Goal: Transaction & Acquisition: Book appointment/travel/reservation

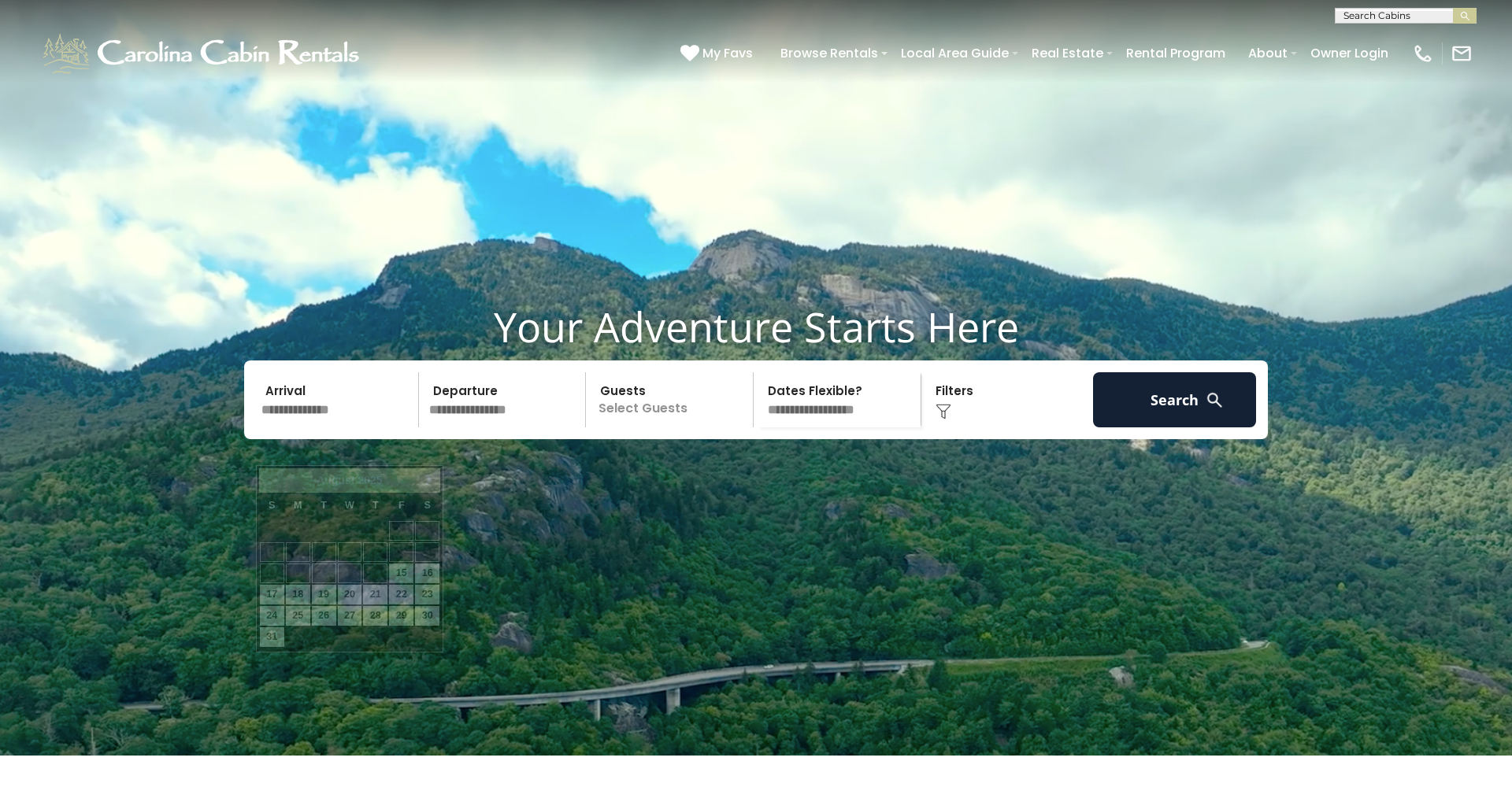
click at [323, 427] on input "text" at bounding box center [337, 400] width 163 height 55
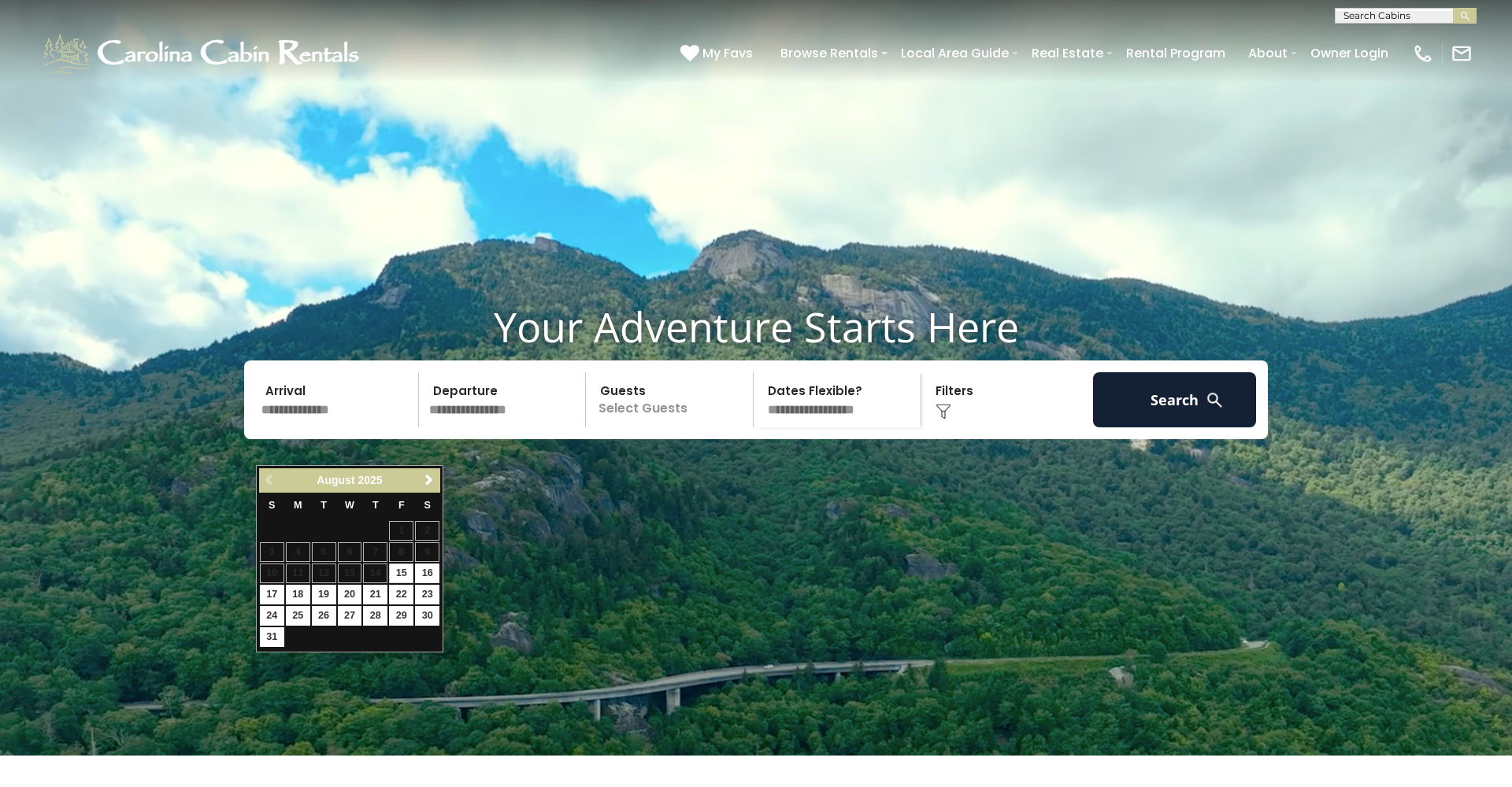
click at [400, 569] on link "15" at bounding box center [402, 573] width 25 height 20
type input "*******"
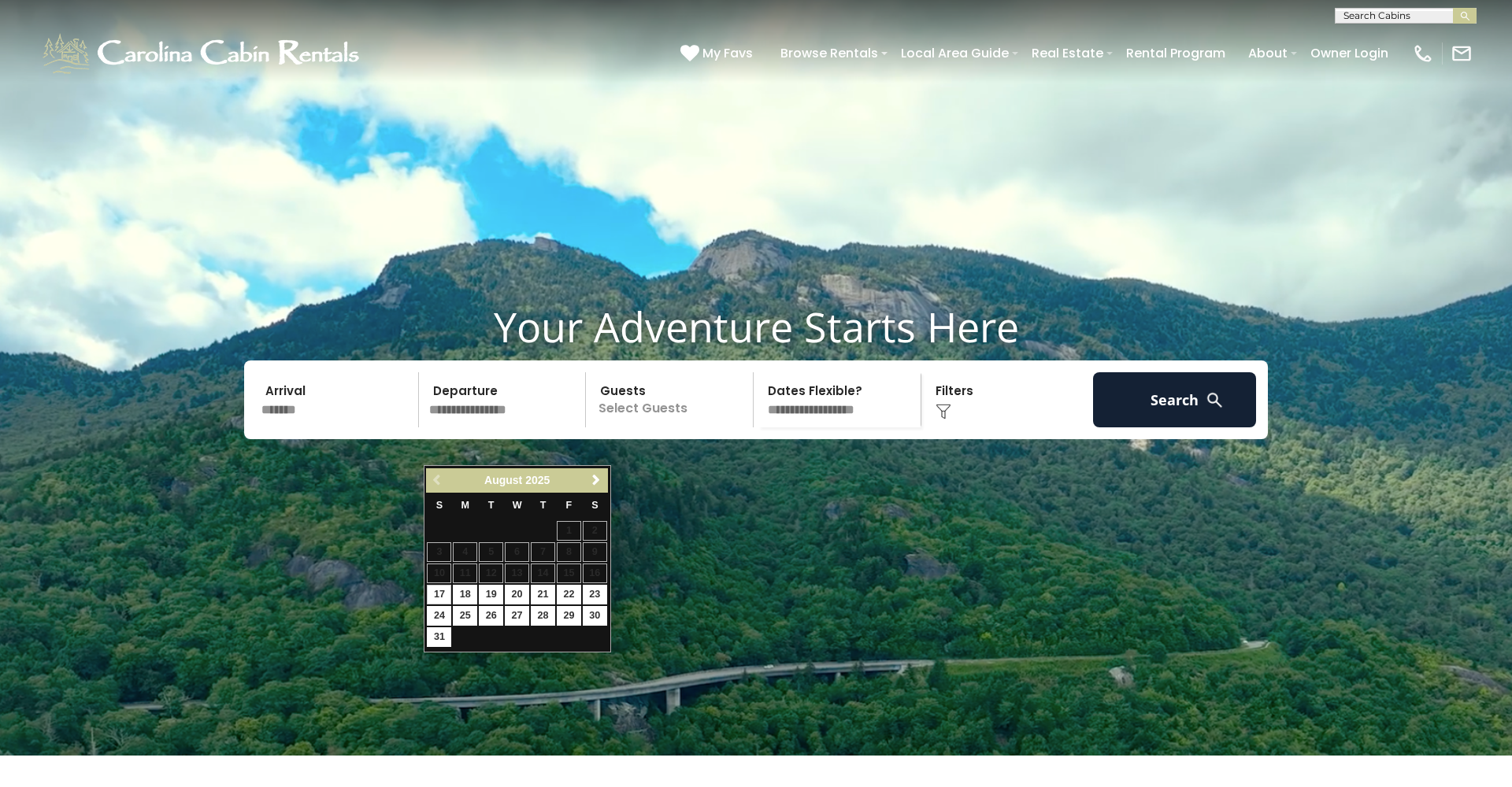
click at [434, 591] on link "17" at bounding box center [439, 594] width 25 height 20
type input "*******"
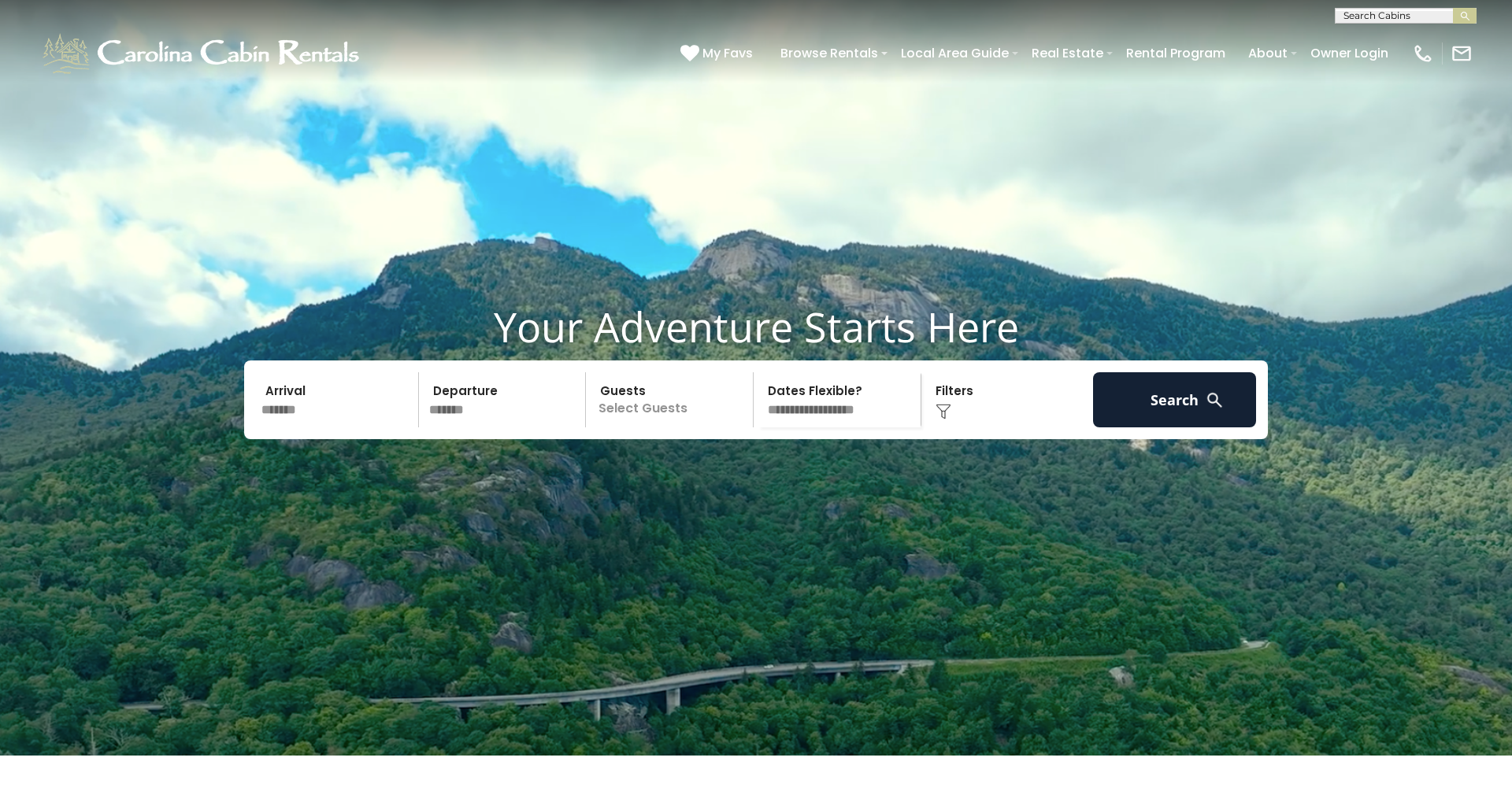
click at [653, 427] on p "Select Guests" at bounding box center [672, 400] width 163 height 55
click at [750, 472] on span "+" at bounding box center [747, 464] width 7 height 16
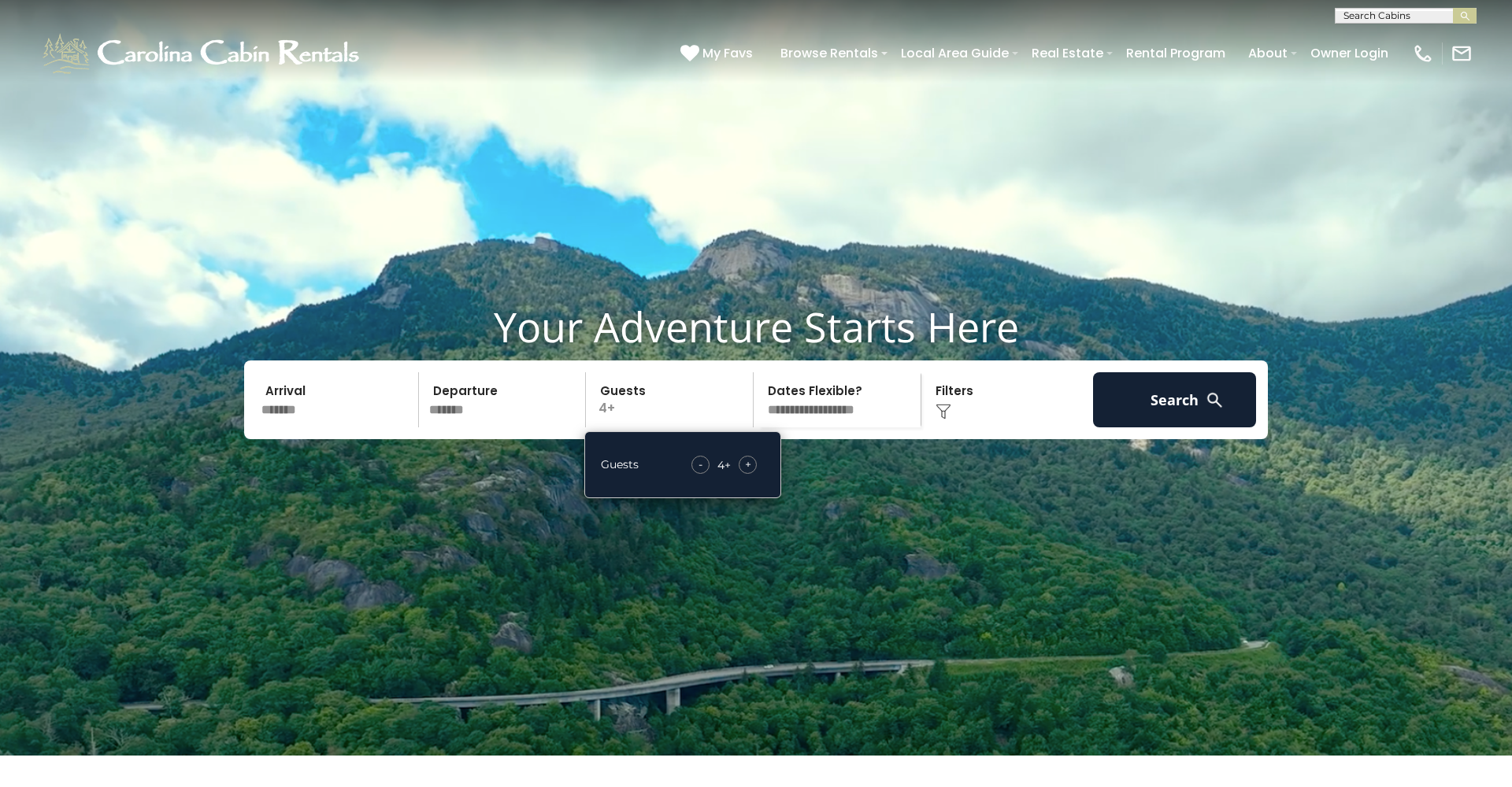
click at [948, 427] on div "Click to Choose" at bounding box center [1007, 400] width 163 height 55
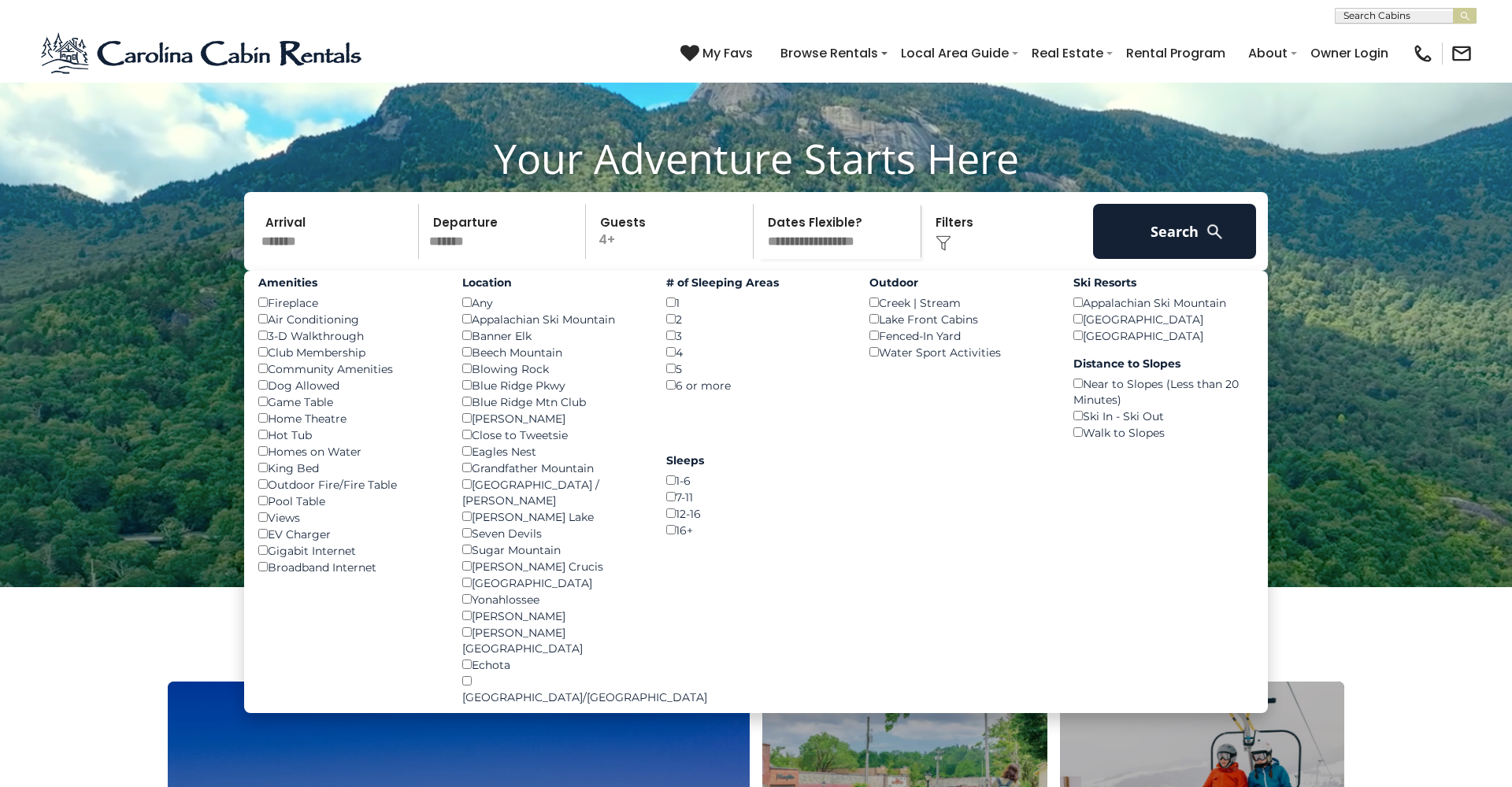
scroll to position [176, 0]
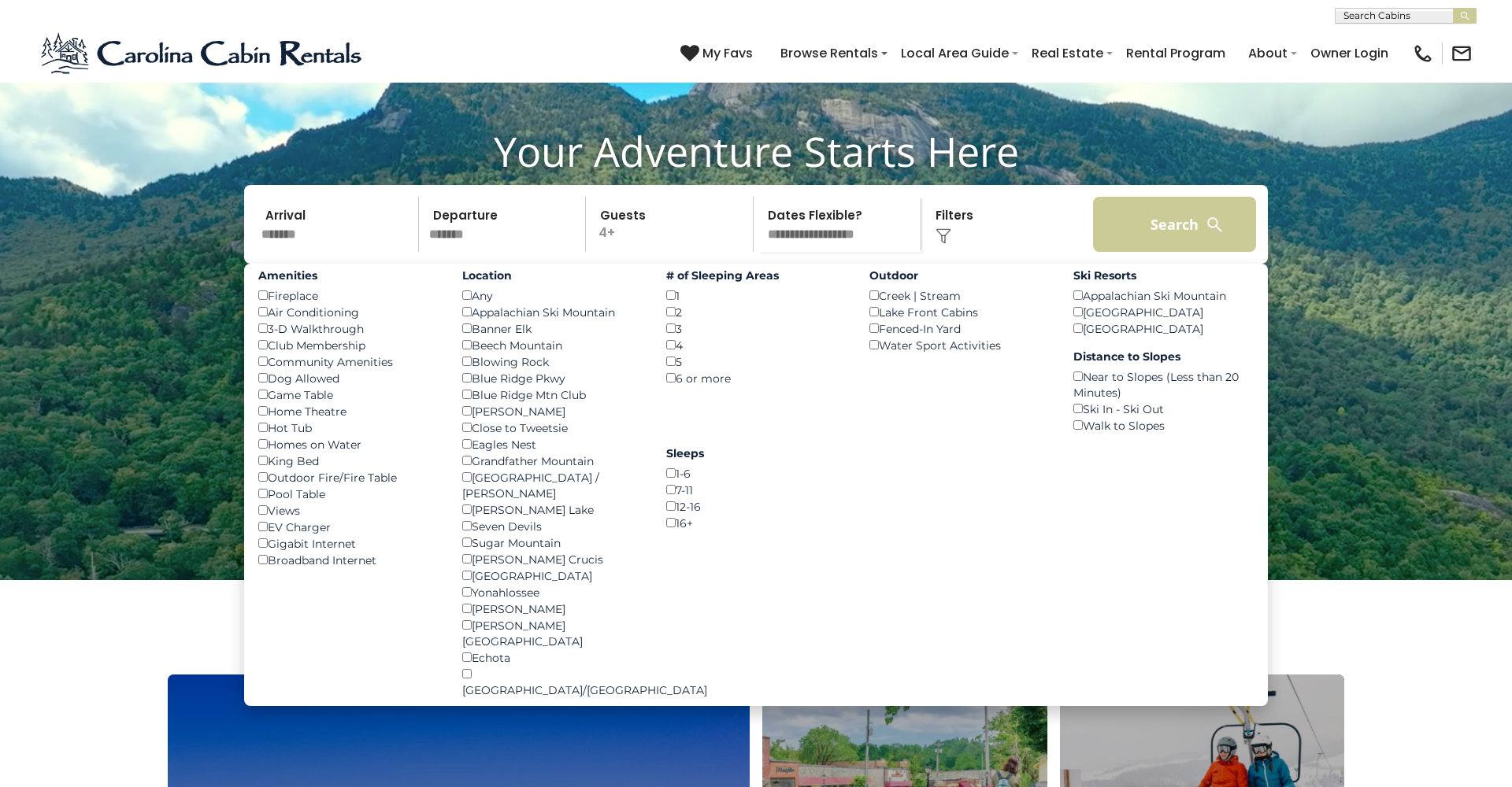
click at [1163, 252] on button "Search" at bounding box center [1174, 224] width 163 height 55
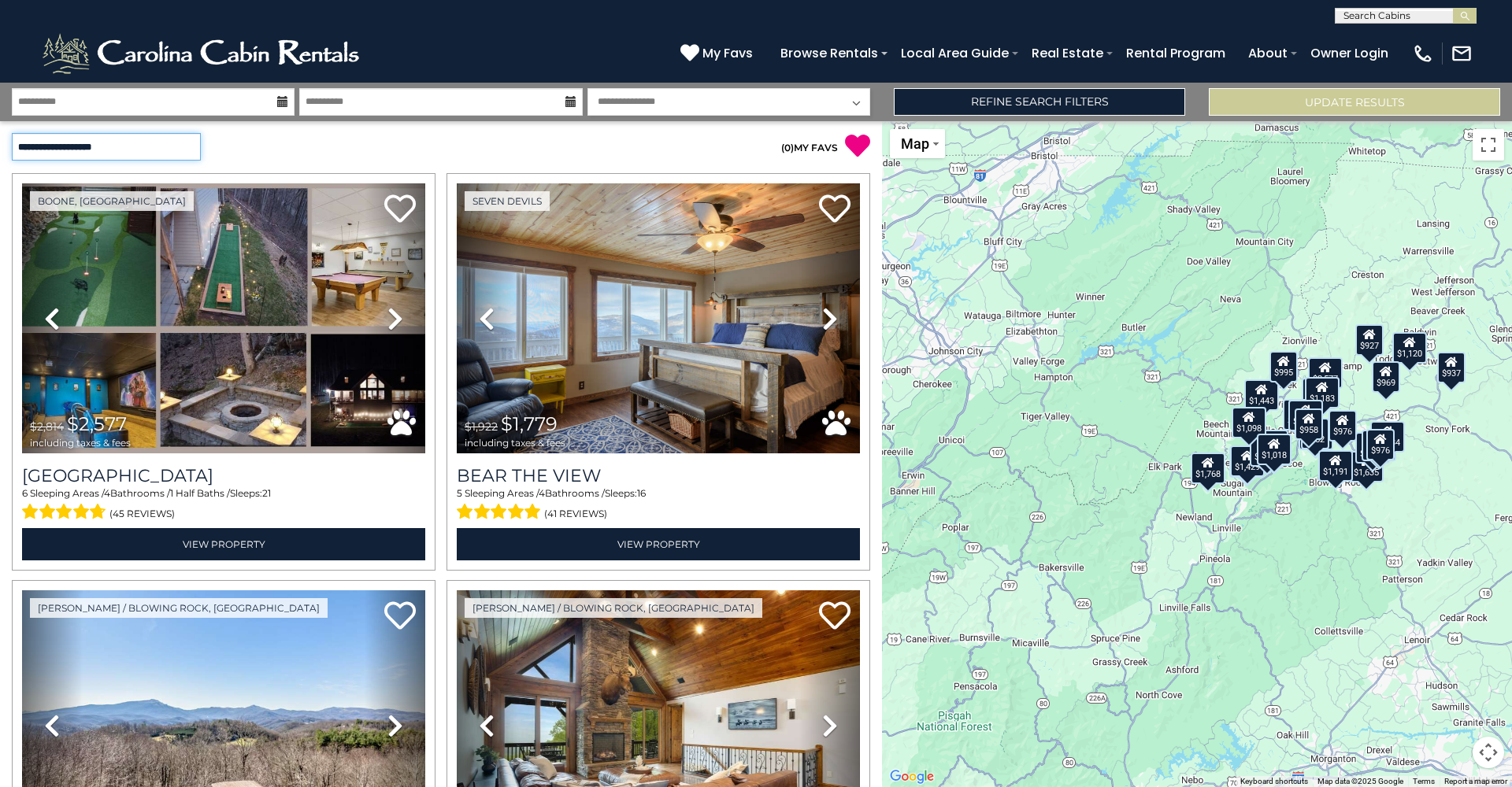
select select "*********"
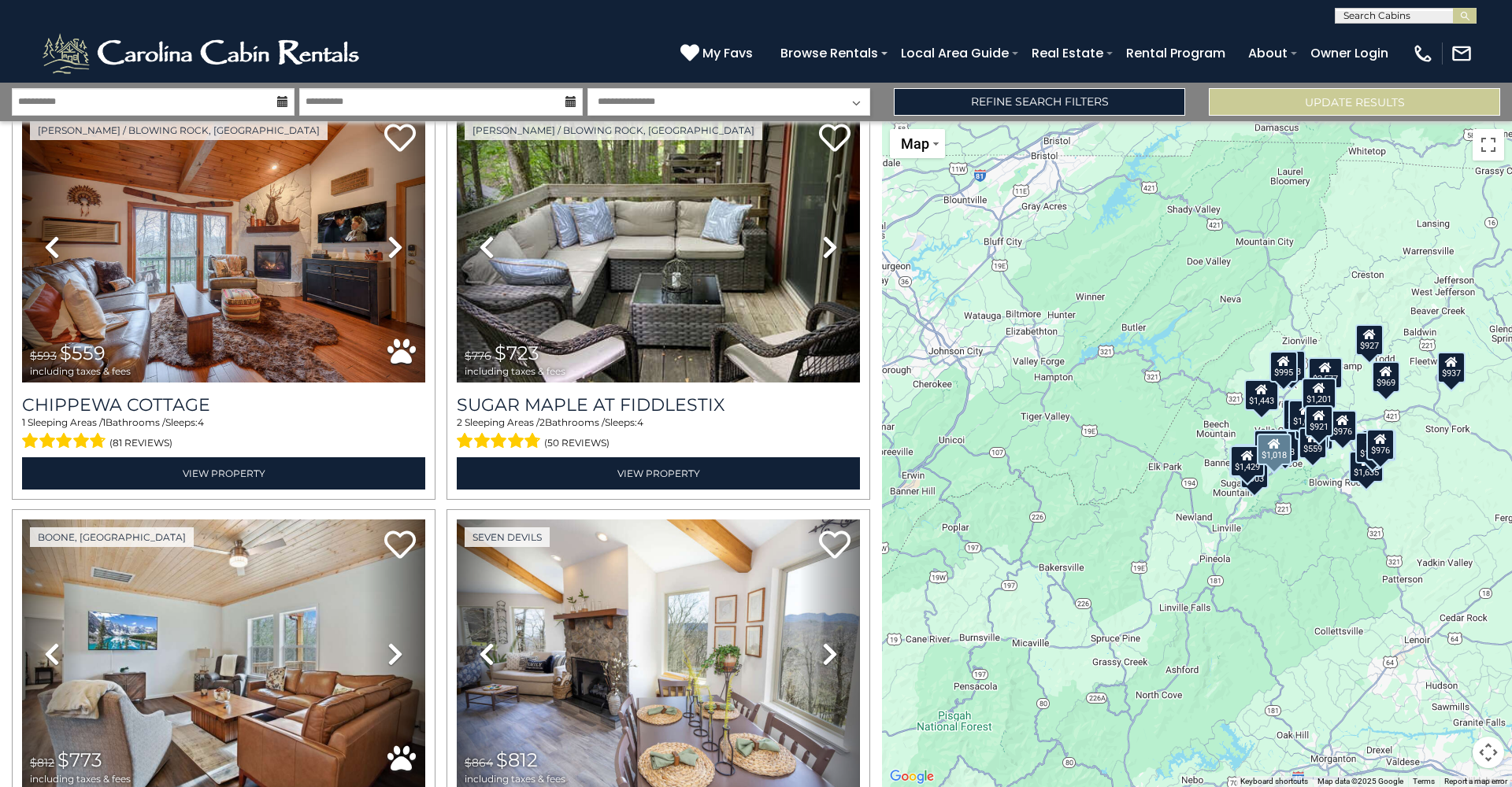
scroll to position [3181, 0]
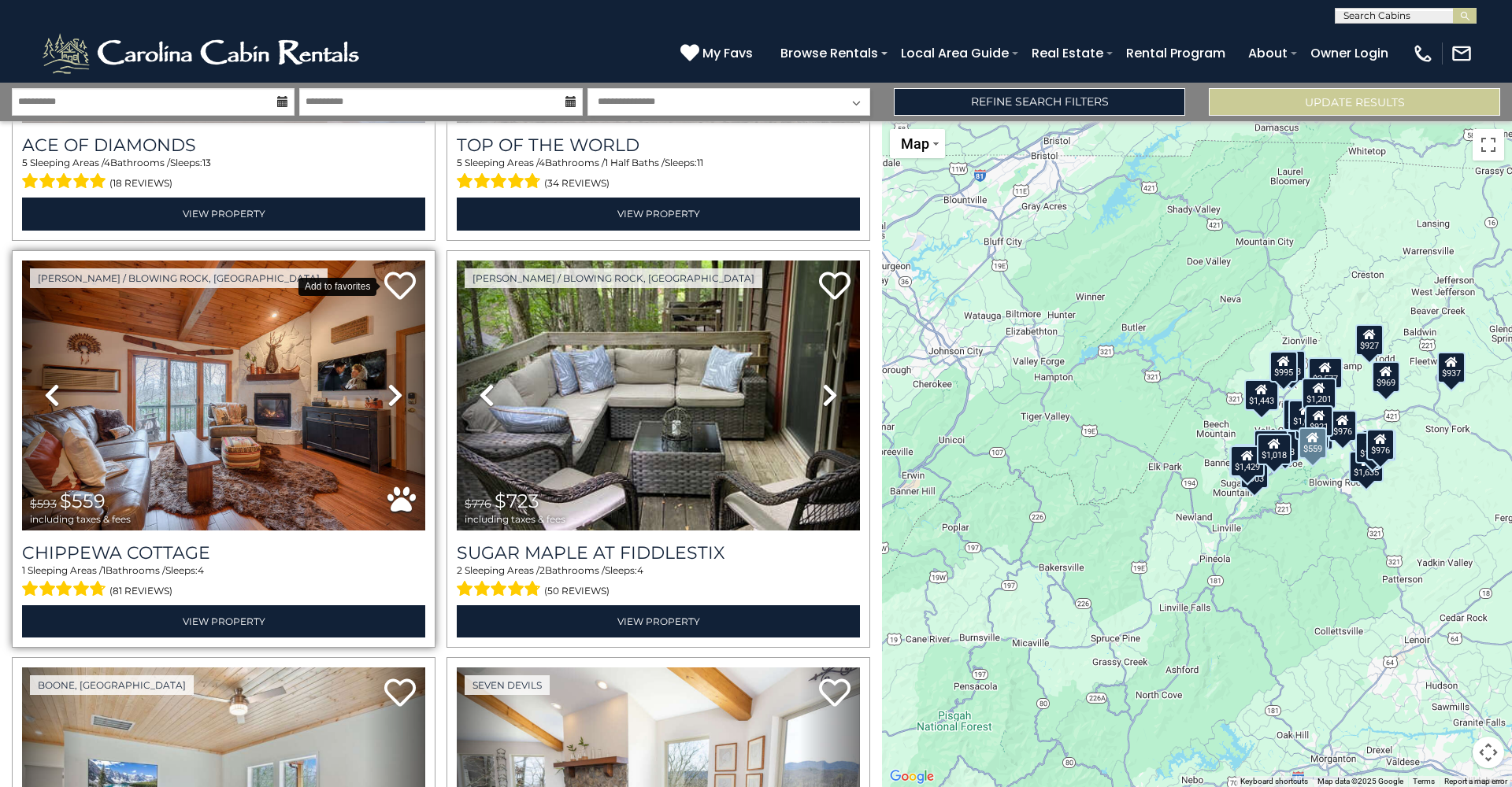
click at [401, 281] on icon at bounding box center [400, 285] width 31 height 31
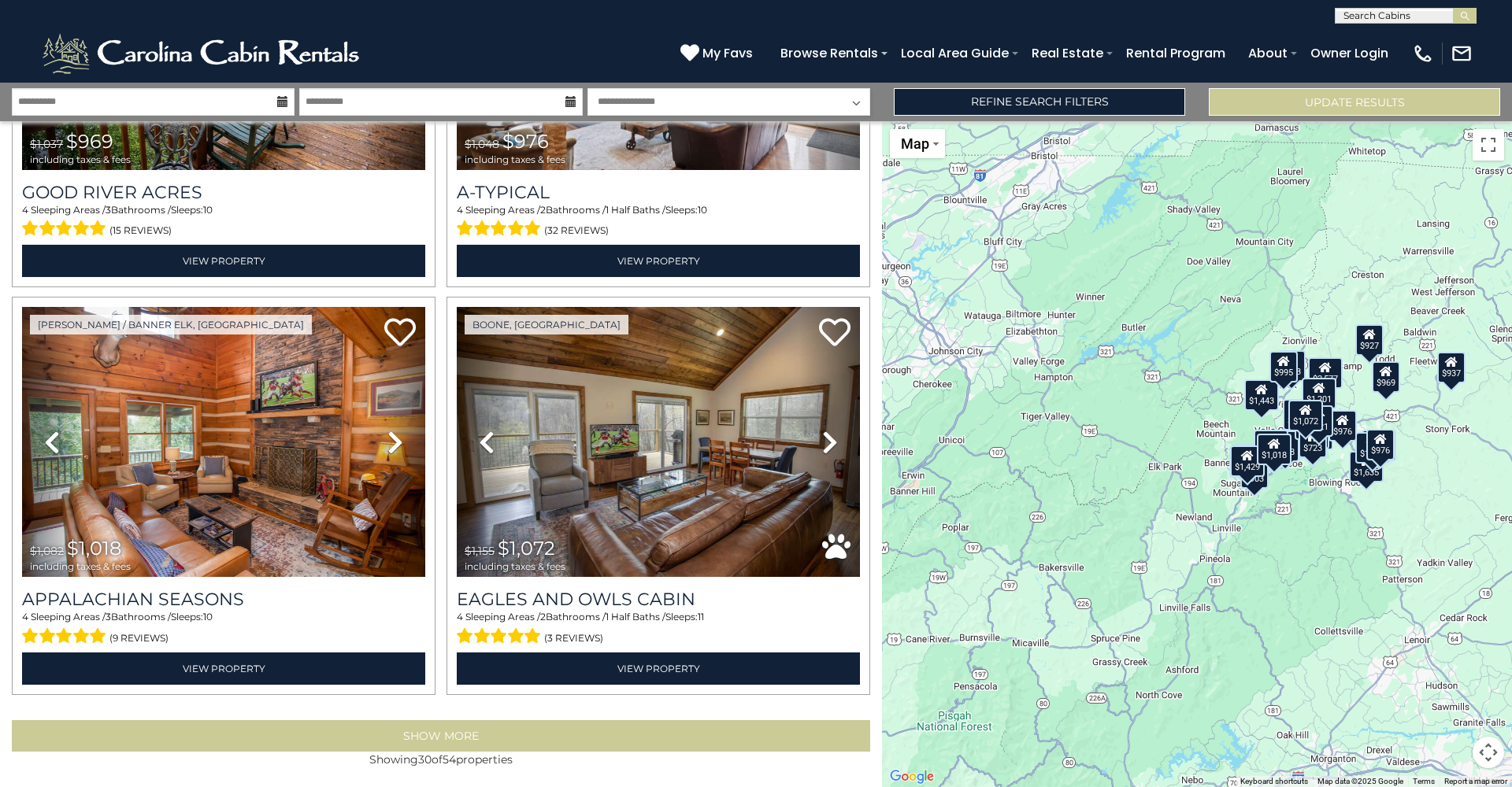
click at [431, 739] on button "Show More" at bounding box center [440, 735] width 858 height 31
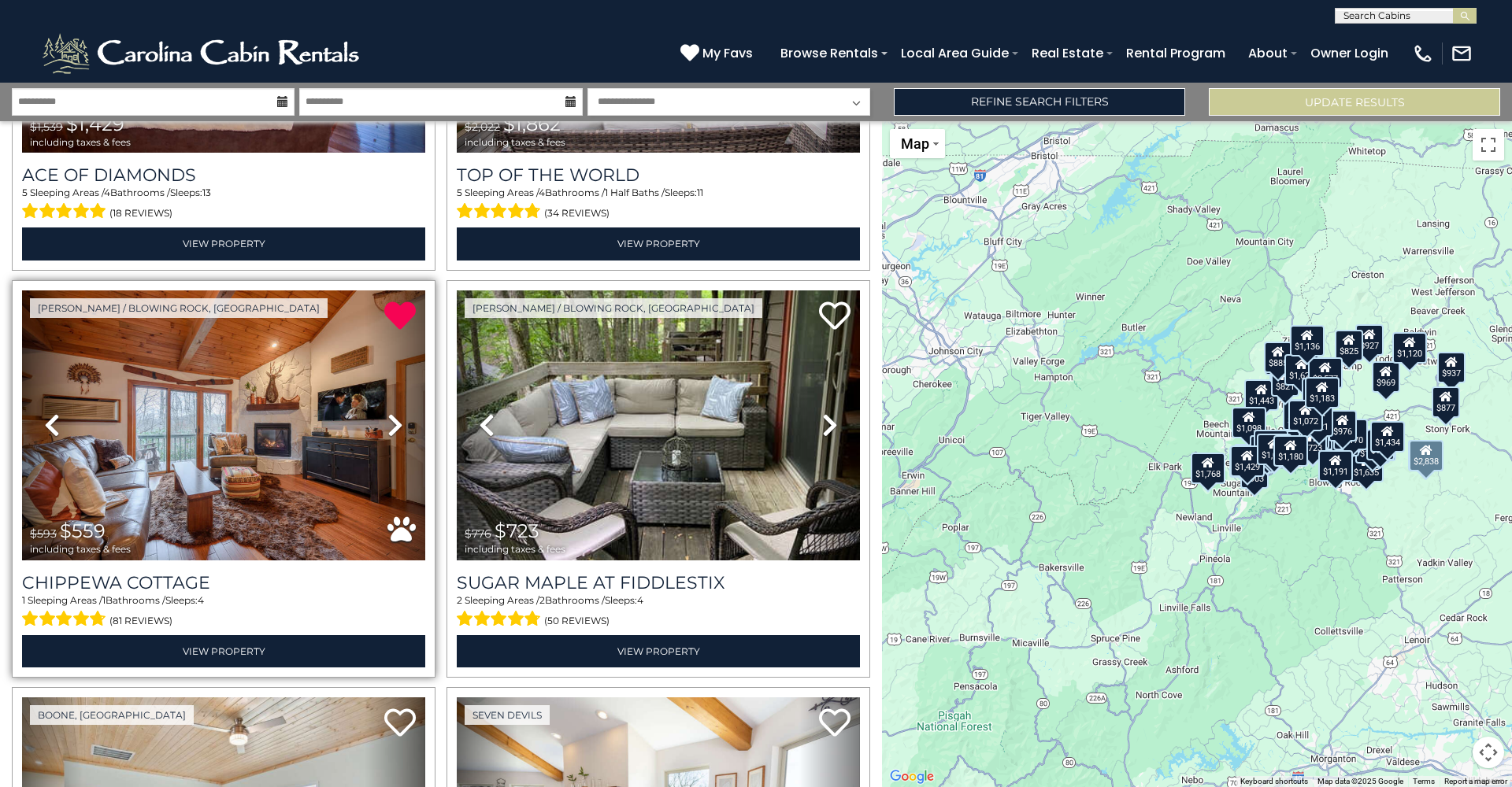
scroll to position [3191, 0]
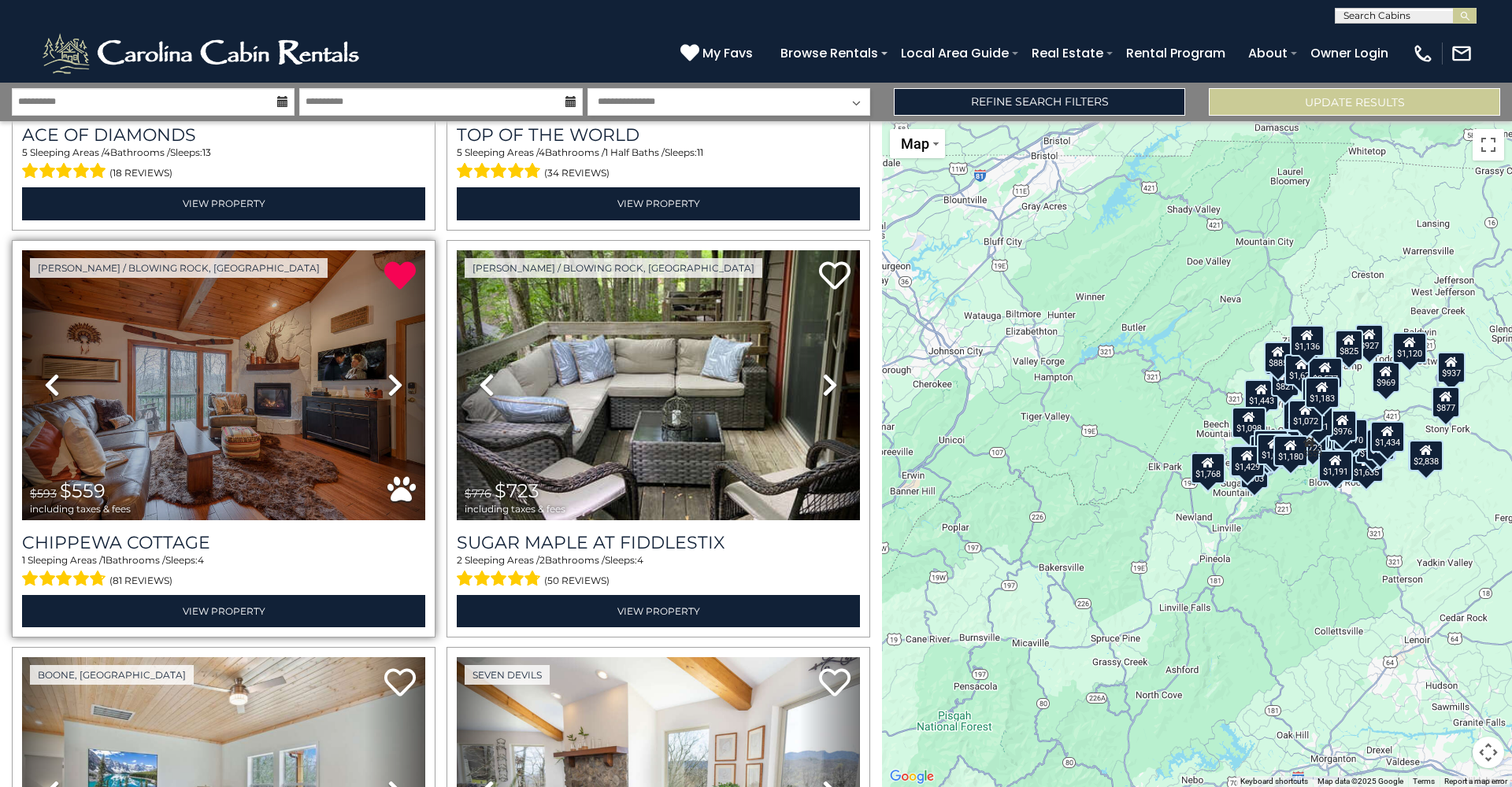
click at [283, 415] on img at bounding box center [223, 385] width 404 height 270
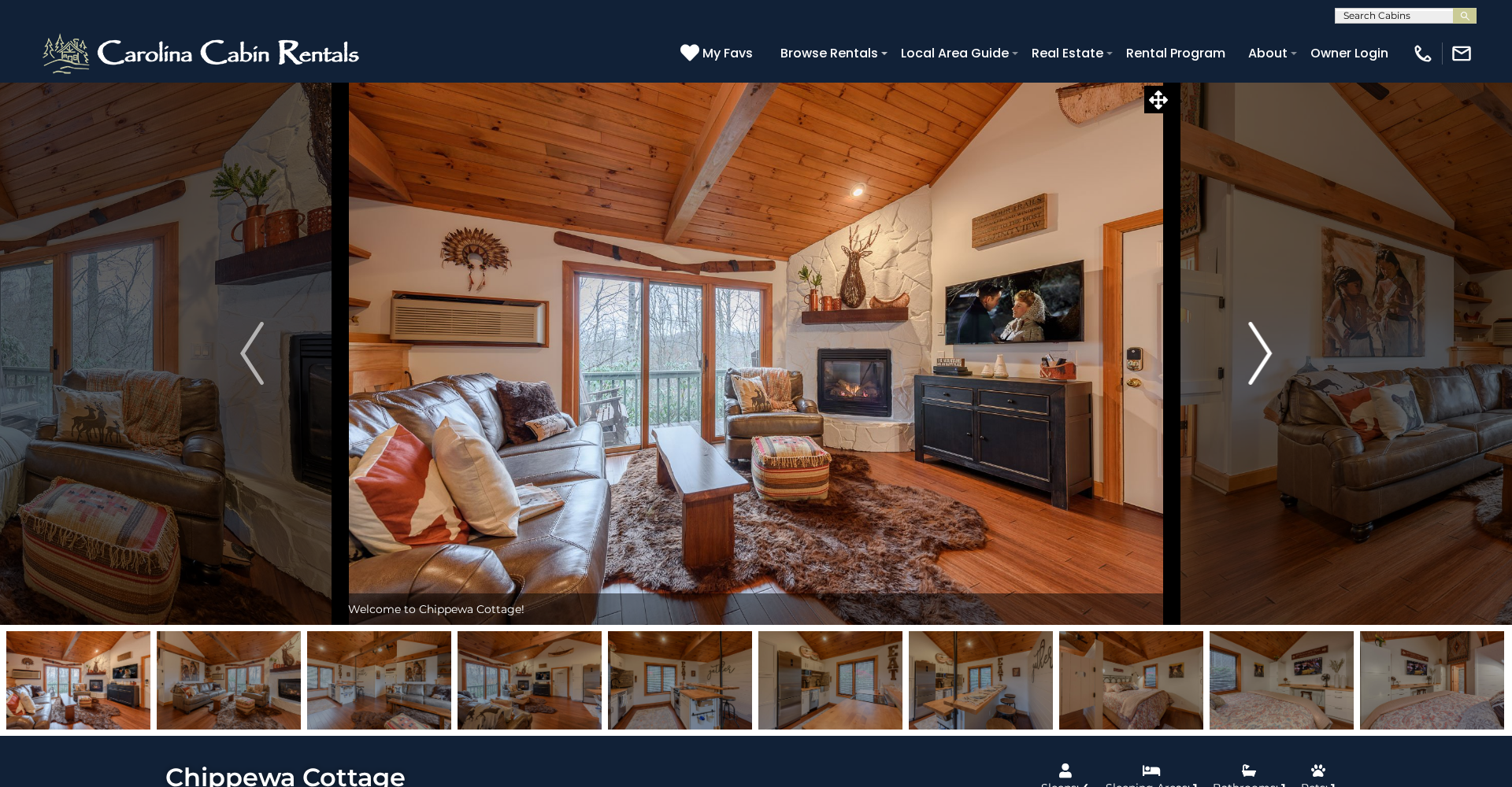
click at [1266, 353] on img "Next" at bounding box center [1259, 353] width 24 height 63
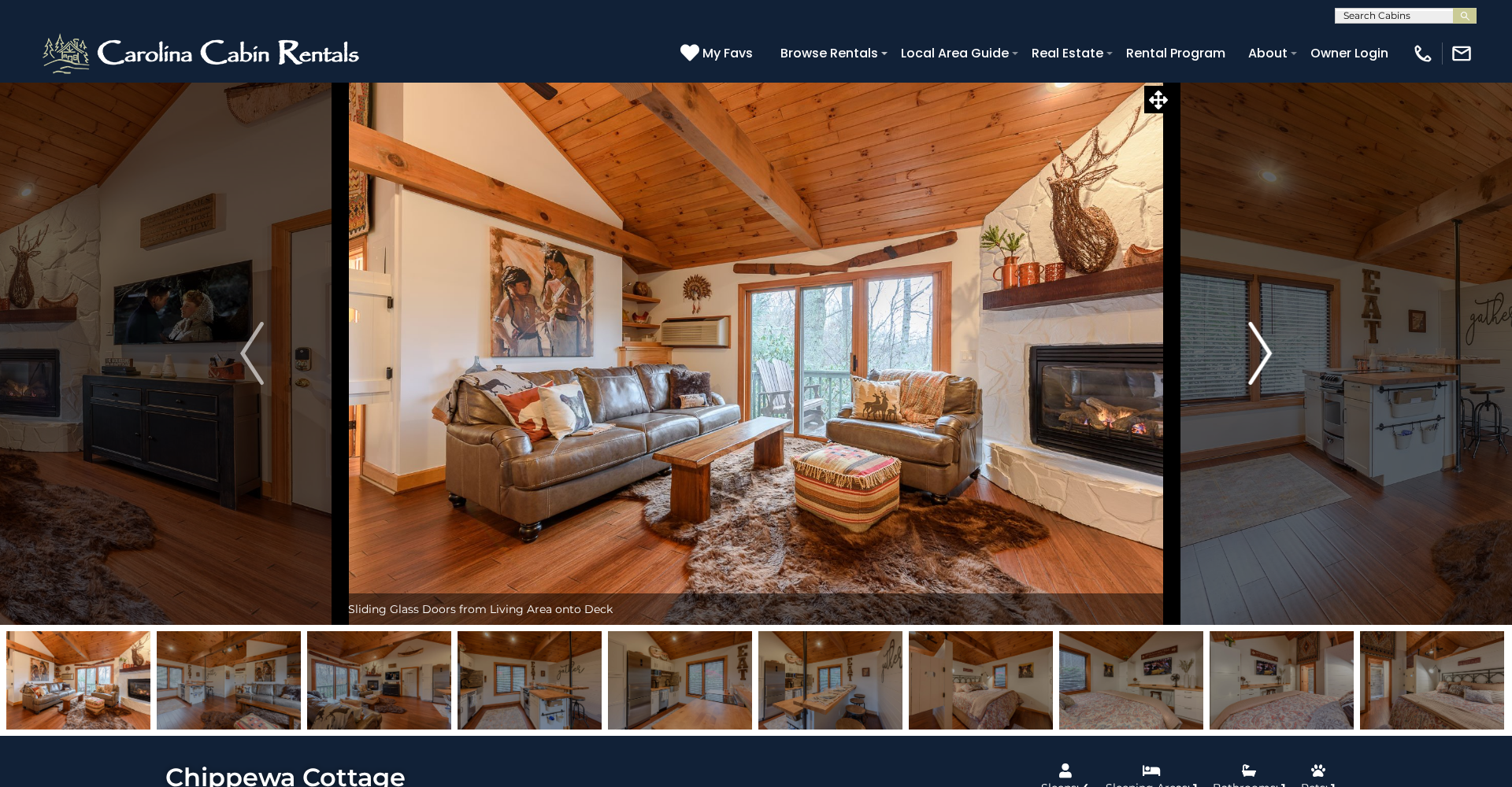
click at [1266, 354] on img "Next" at bounding box center [1259, 353] width 24 height 63
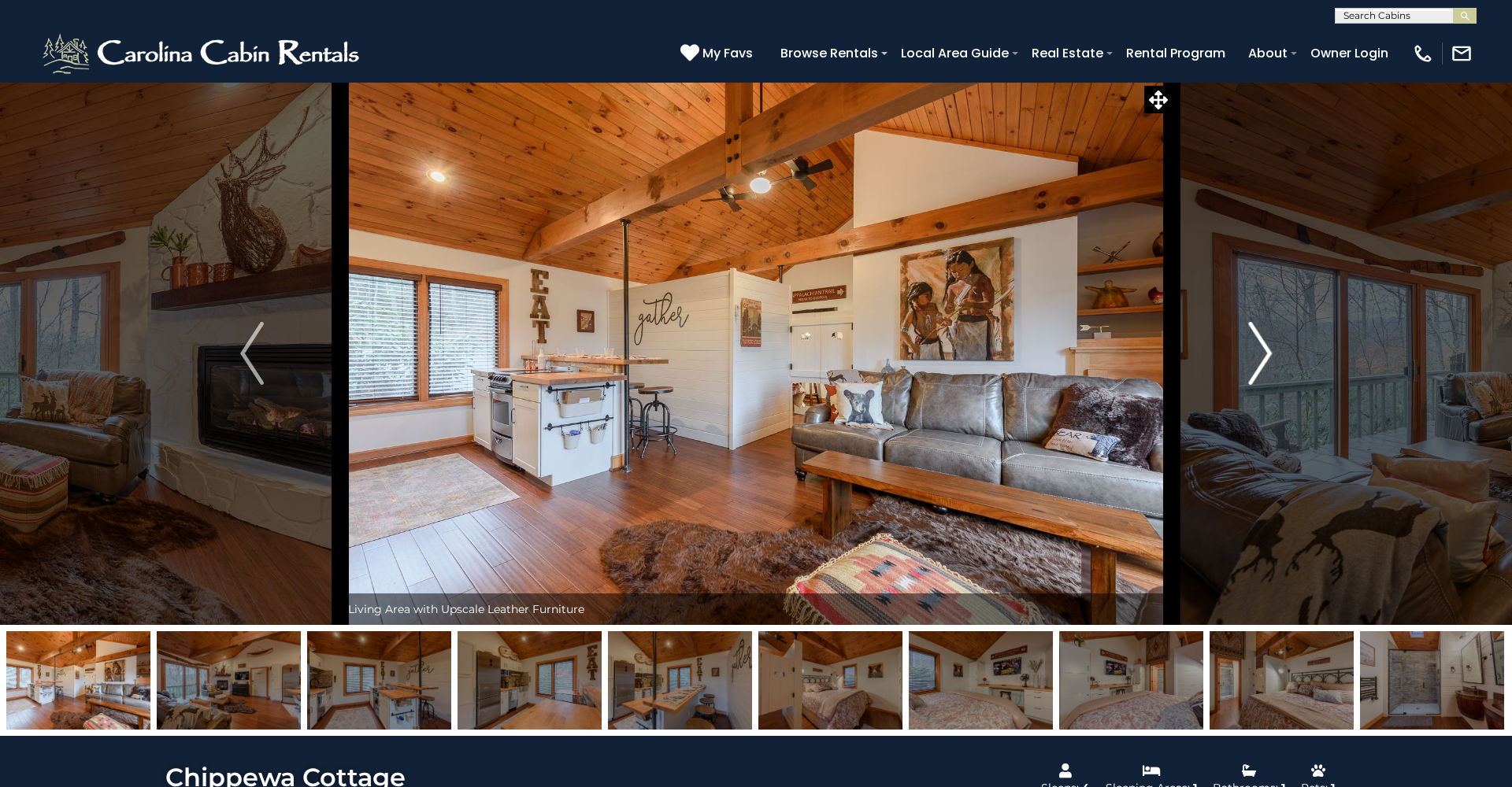
click at [1266, 355] on img "Next" at bounding box center [1259, 353] width 24 height 63
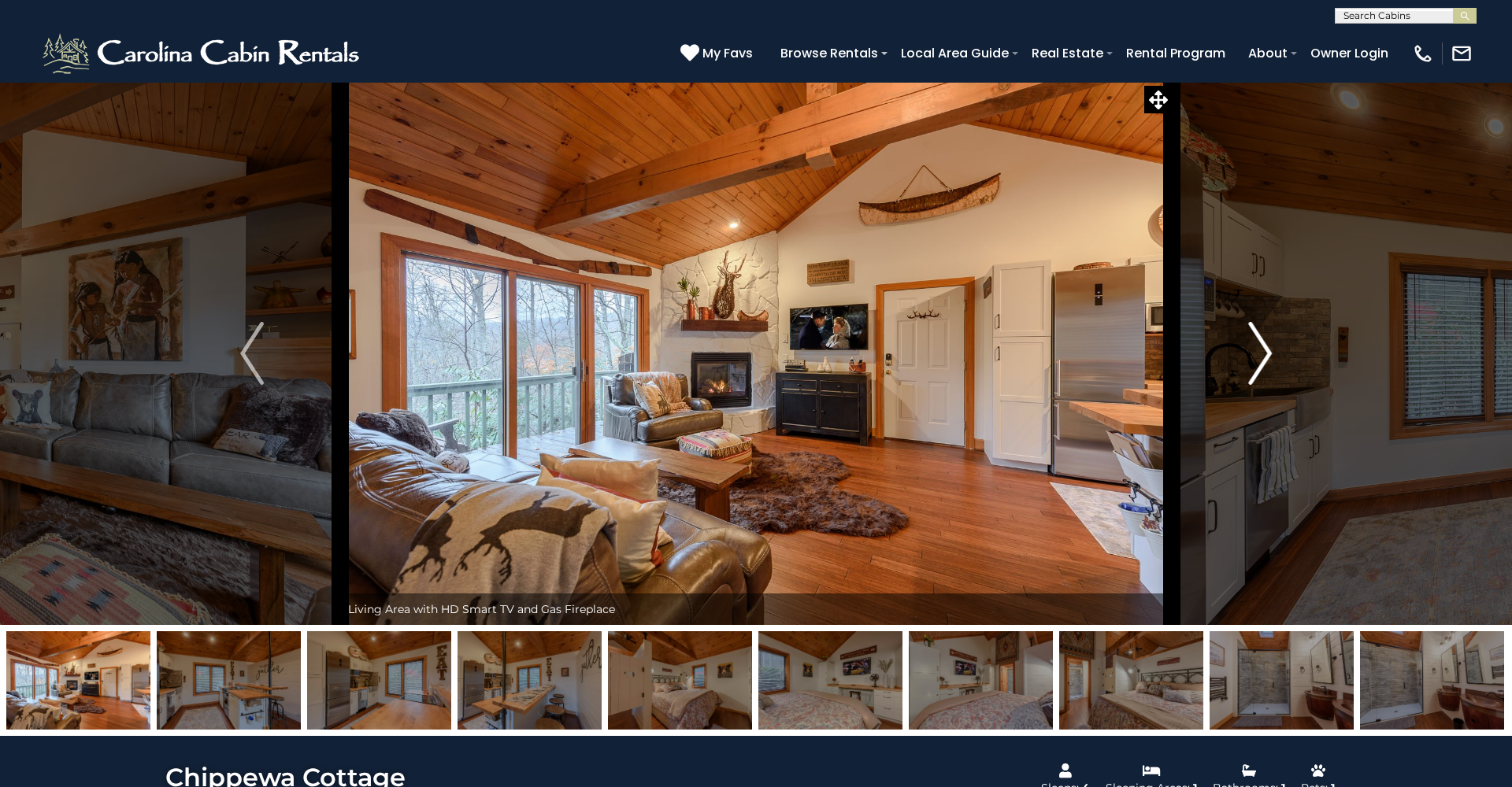
click at [1266, 355] on img "Next" at bounding box center [1259, 353] width 24 height 63
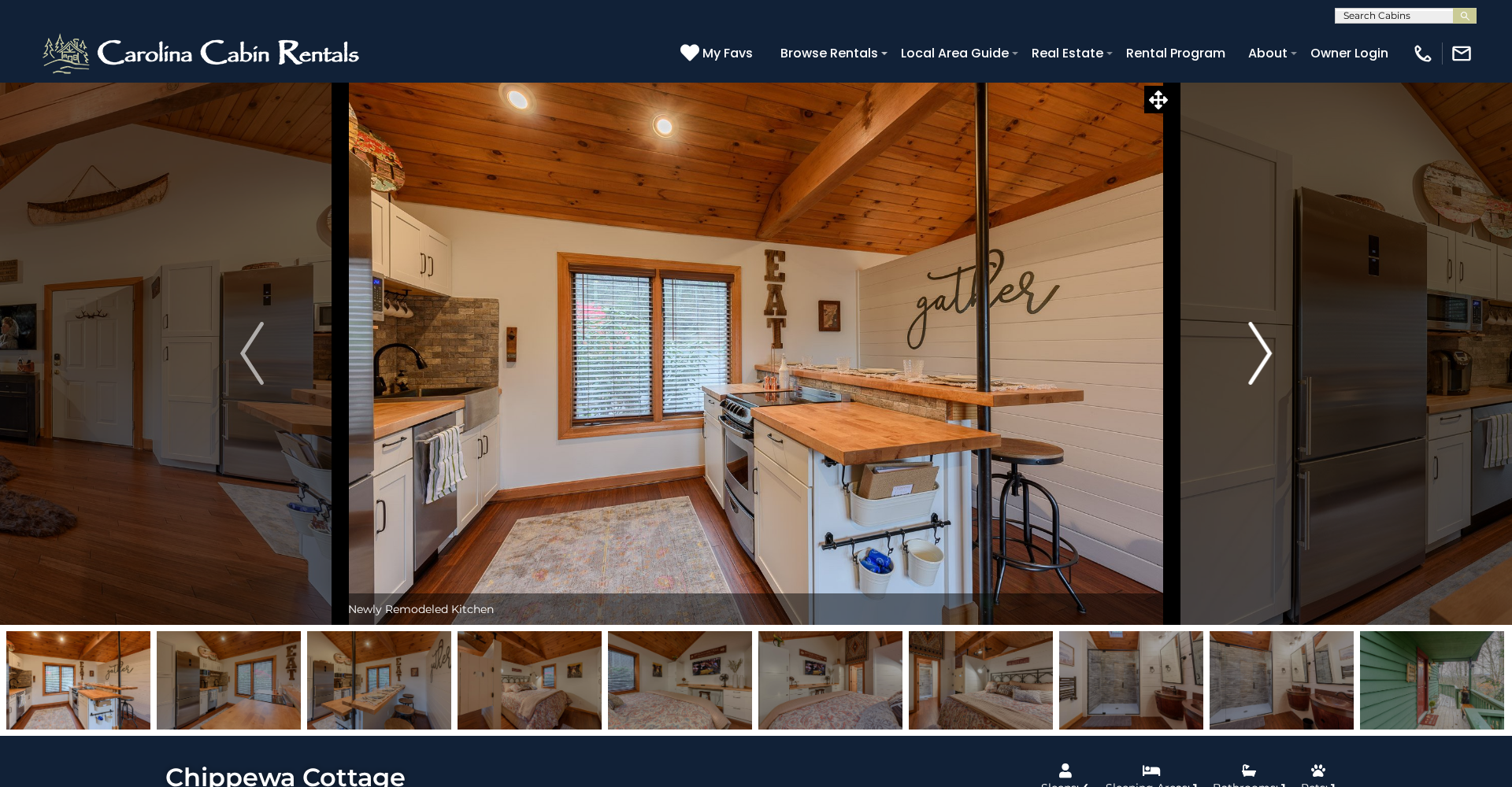
click at [1266, 355] on img "Next" at bounding box center [1259, 353] width 24 height 63
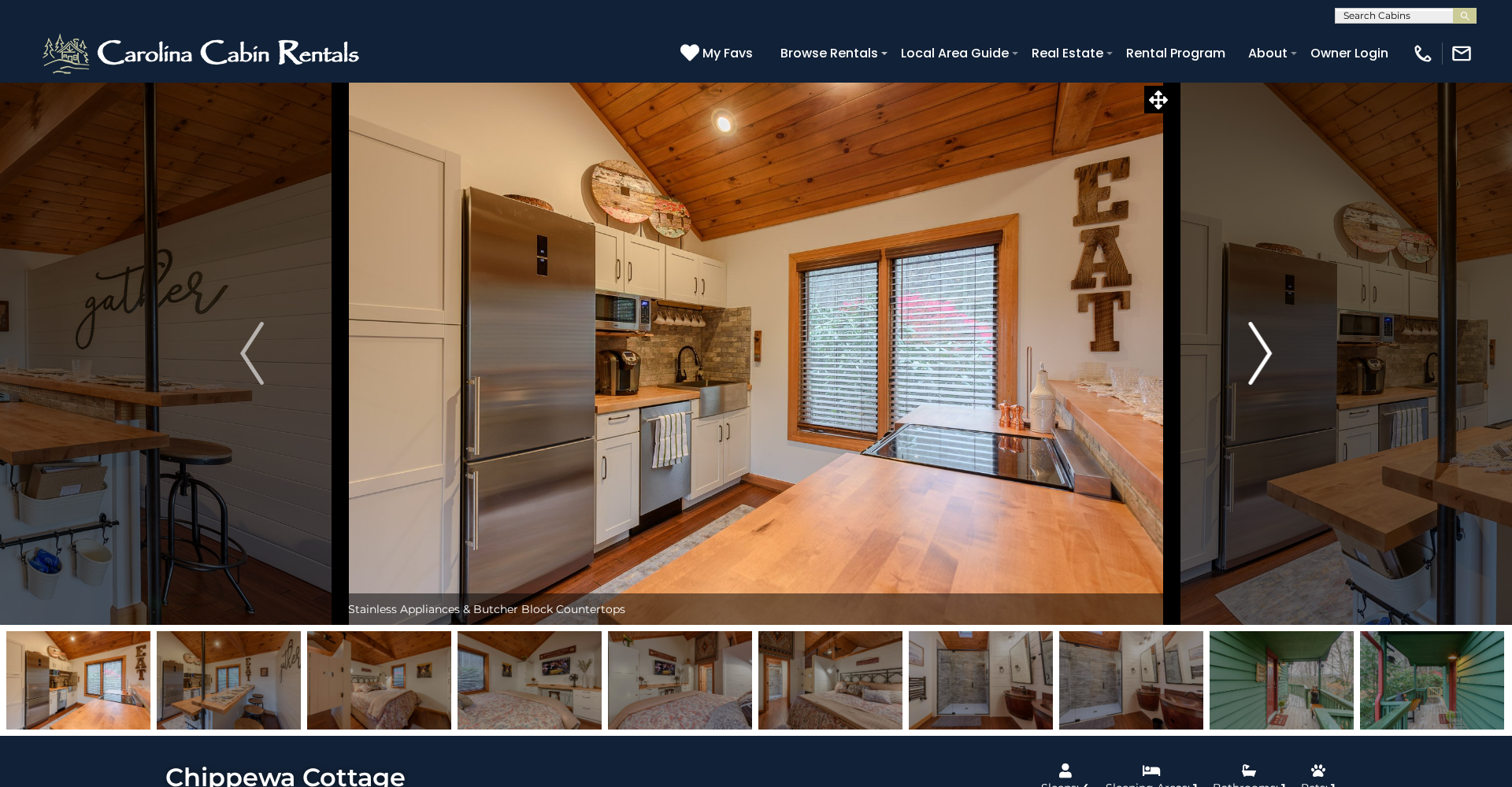
click at [1266, 355] on img "Next" at bounding box center [1259, 353] width 24 height 63
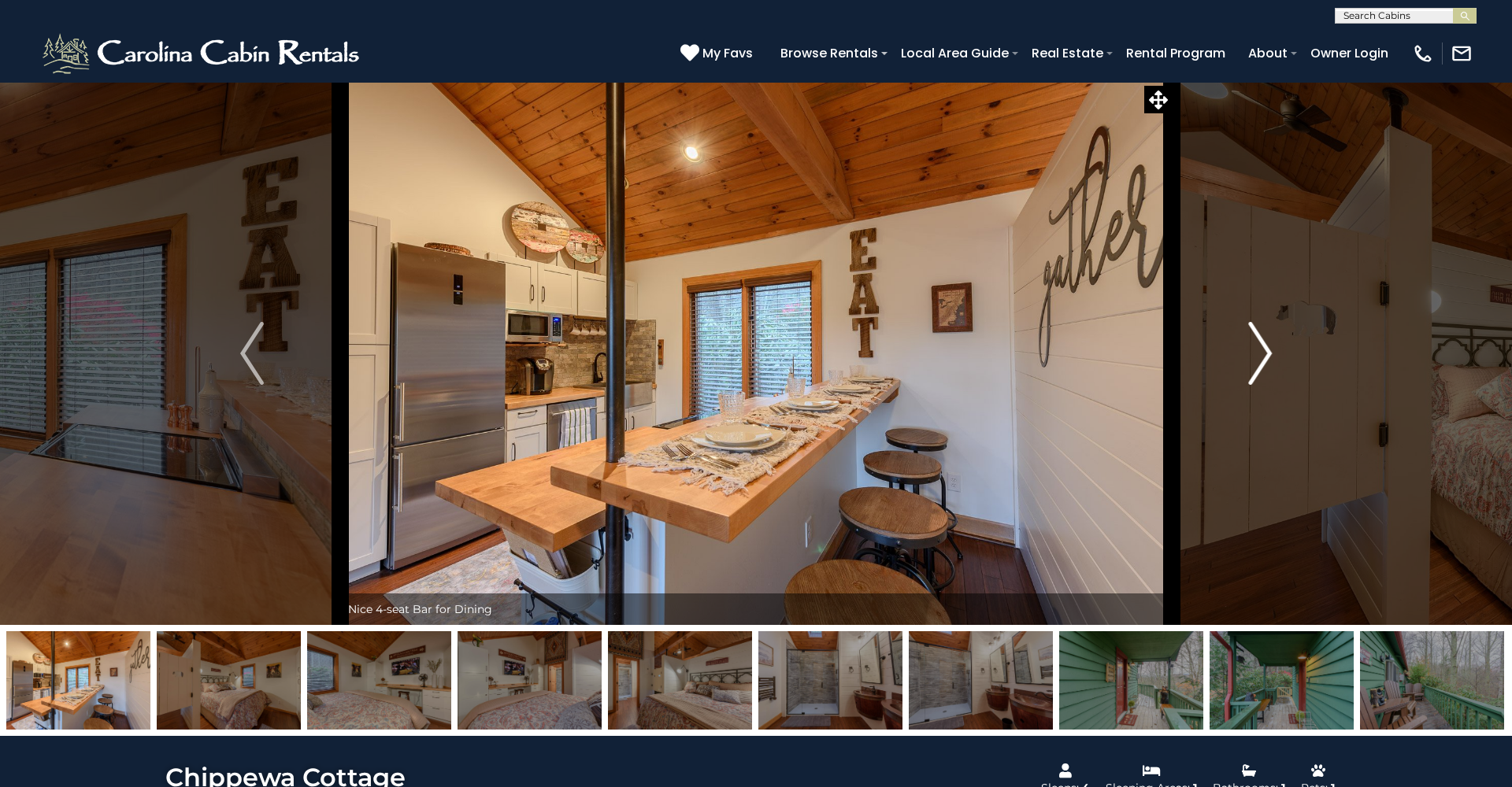
click at [1266, 355] on img "Next" at bounding box center [1259, 353] width 24 height 63
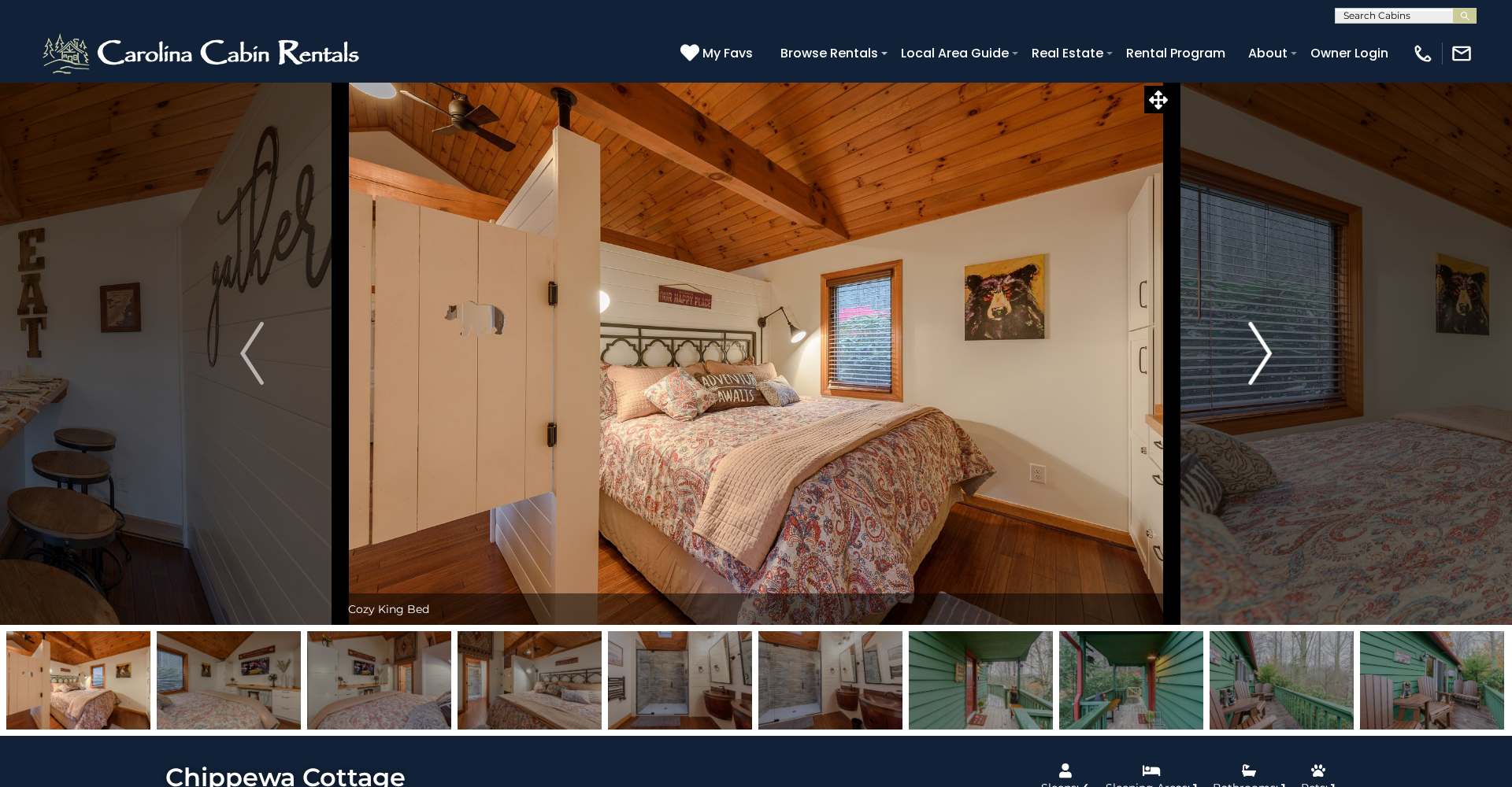
click at [1266, 355] on img "Next" at bounding box center [1259, 353] width 24 height 63
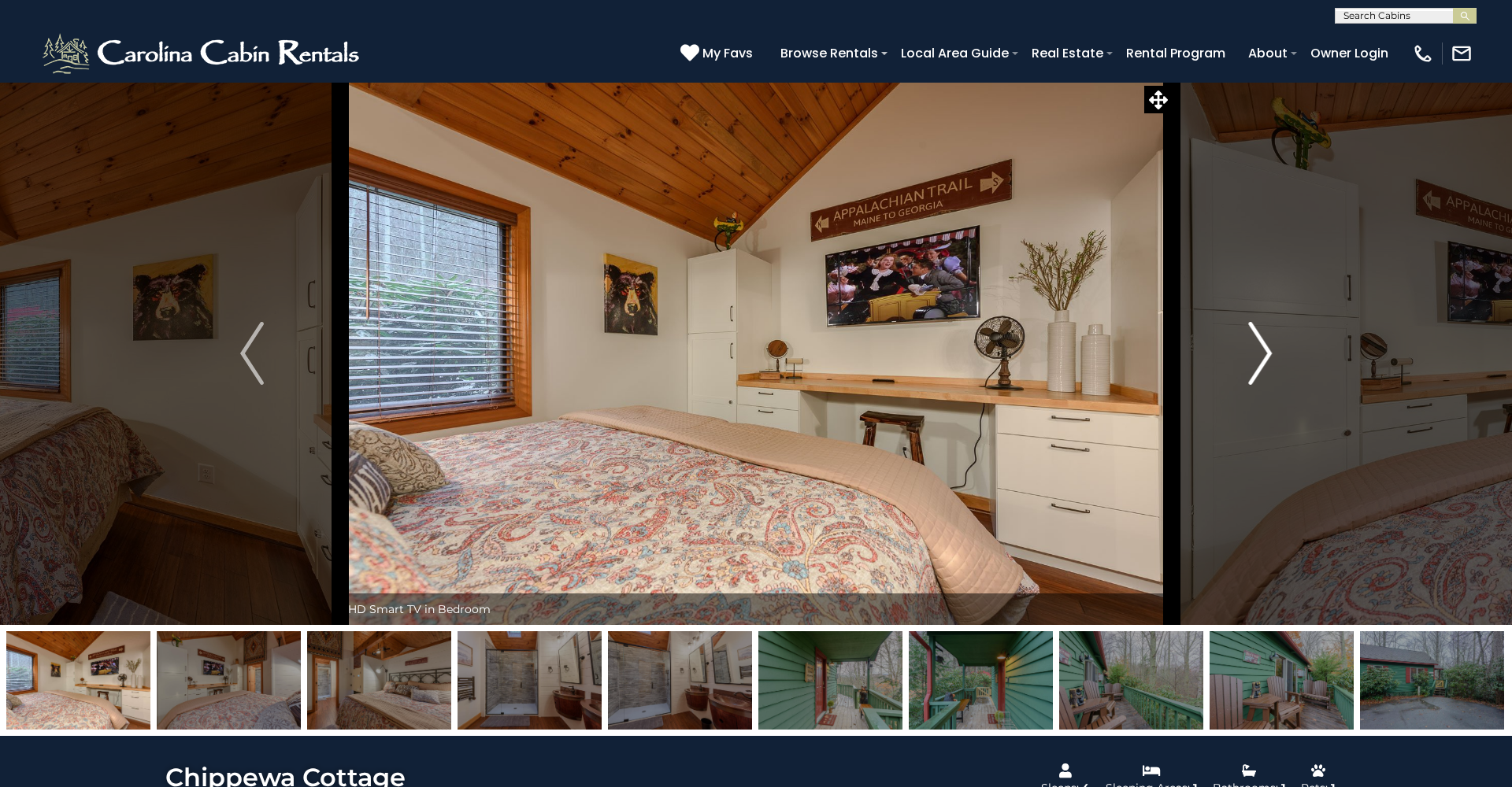
click at [1266, 355] on img "Next" at bounding box center [1259, 353] width 24 height 63
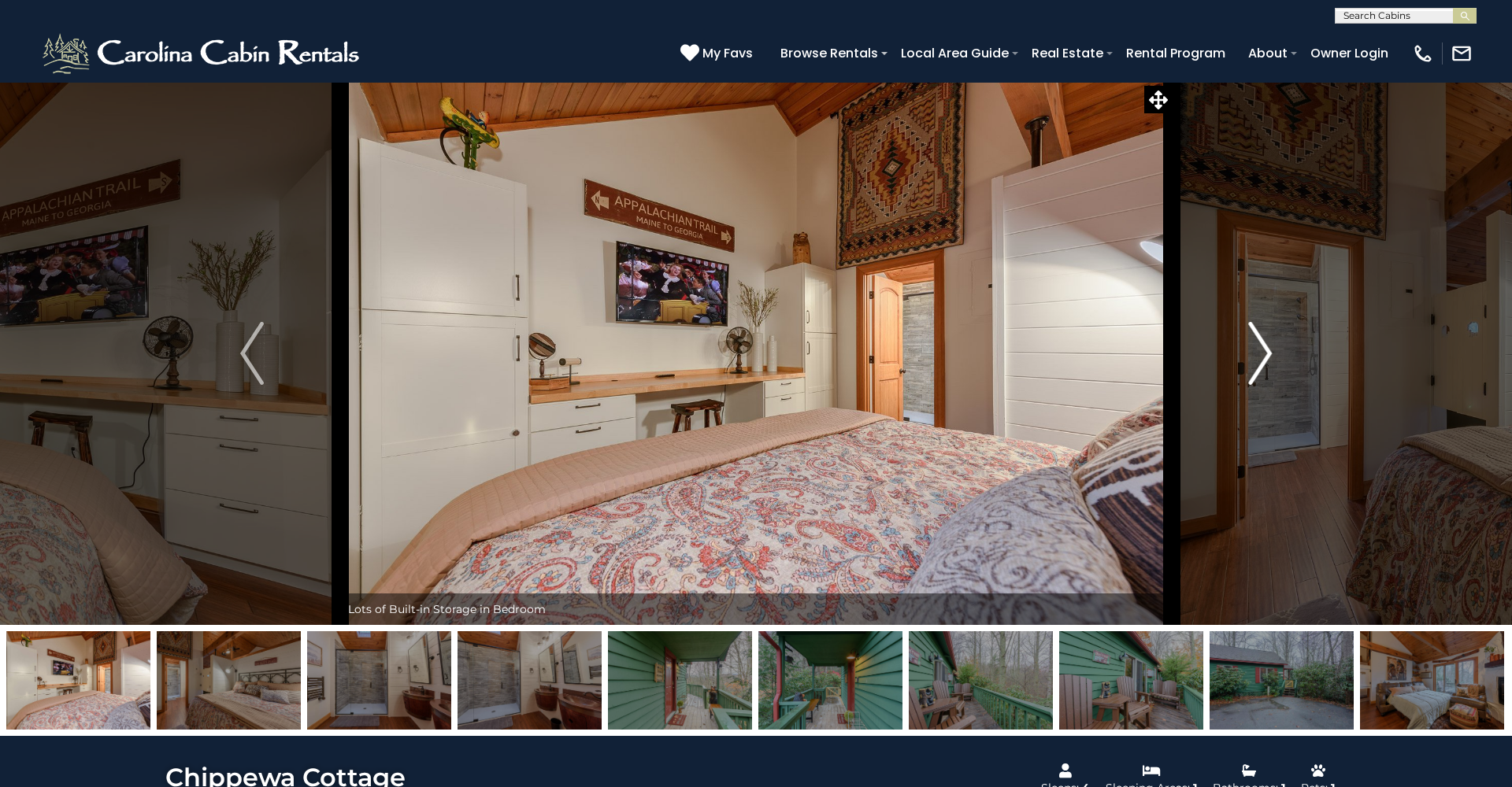
click at [1266, 355] on img "Next" at bounding box center [1259, 353] width 24 height 63
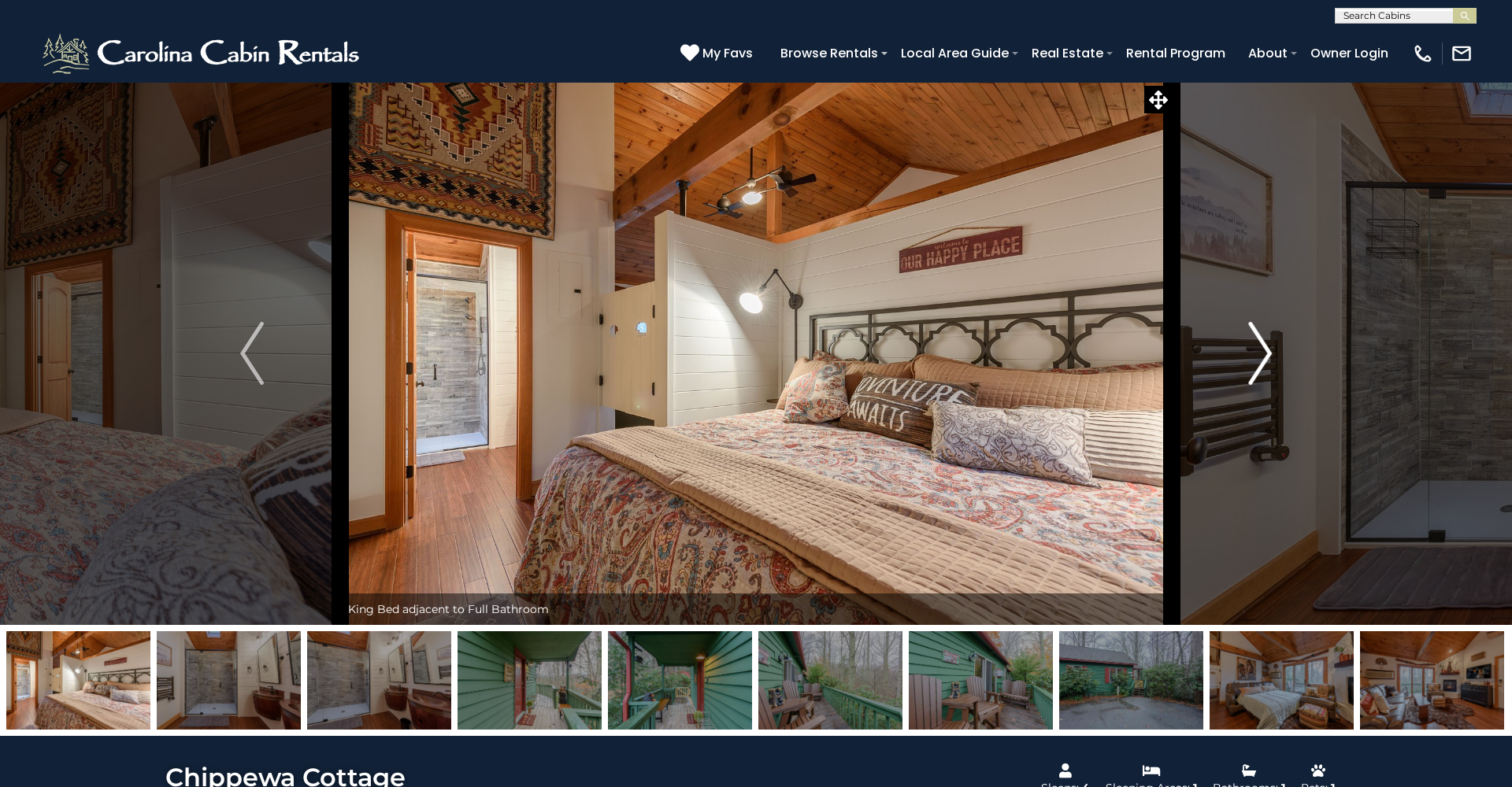
click at [1266, 355] on img "Next" at bounding box center [1259, 353] width 24 height 63
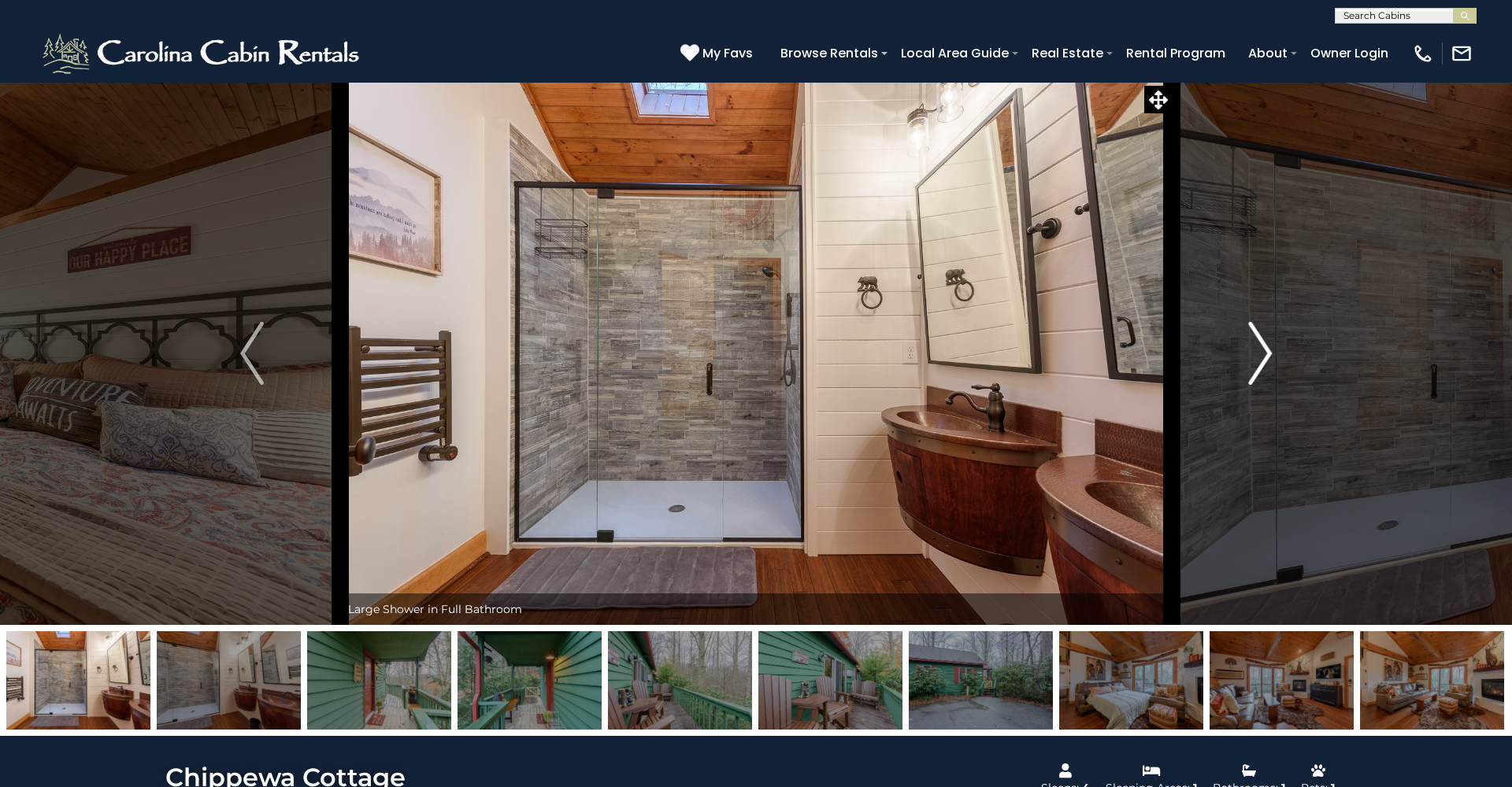
click at [1266, 355] on img "Next" at bounding box center [1259, 353] width 24 height 63
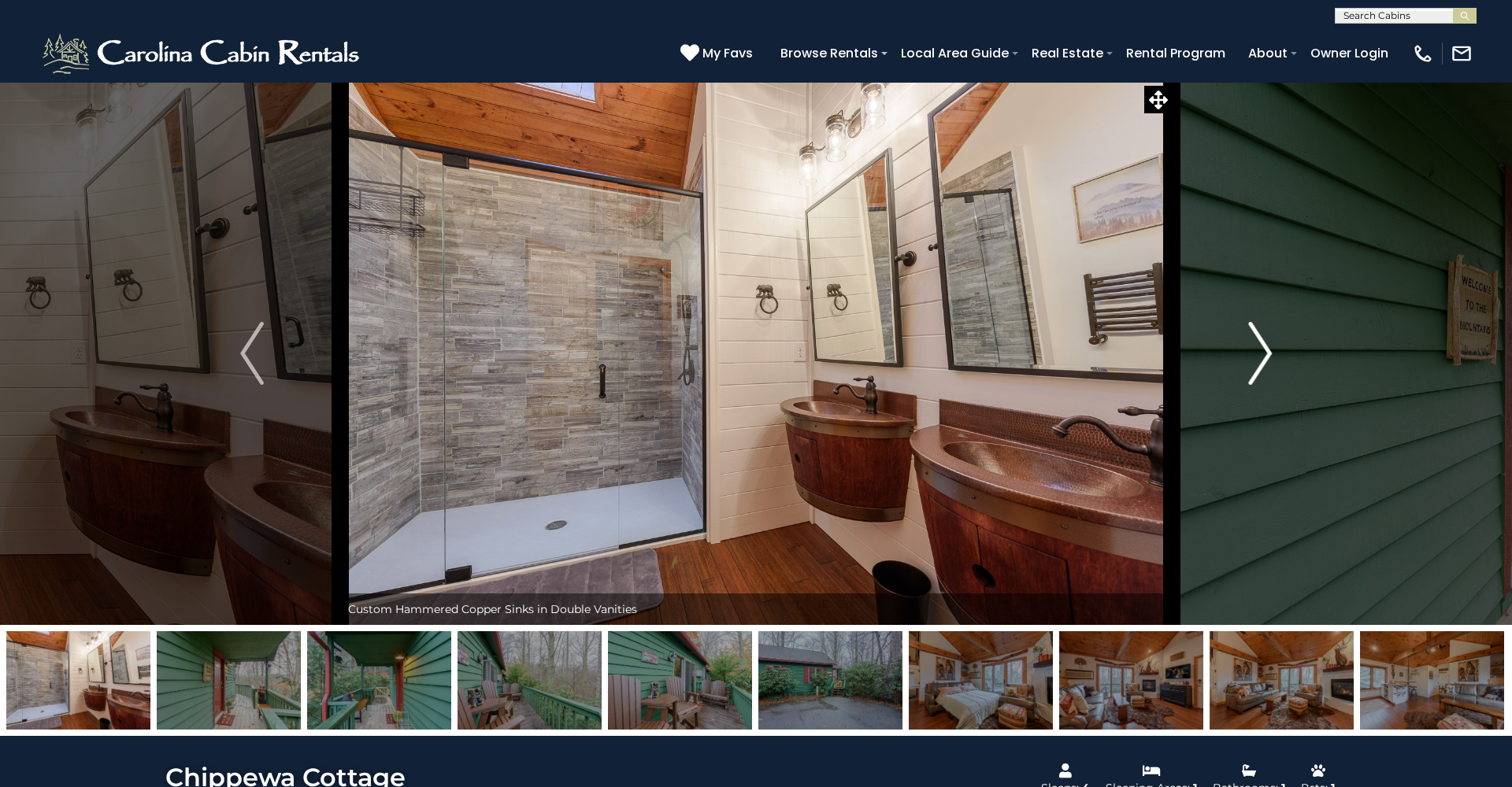
click at [1266, 355] on img "Next" at bounding box center [1259, 353] width 24 height 63
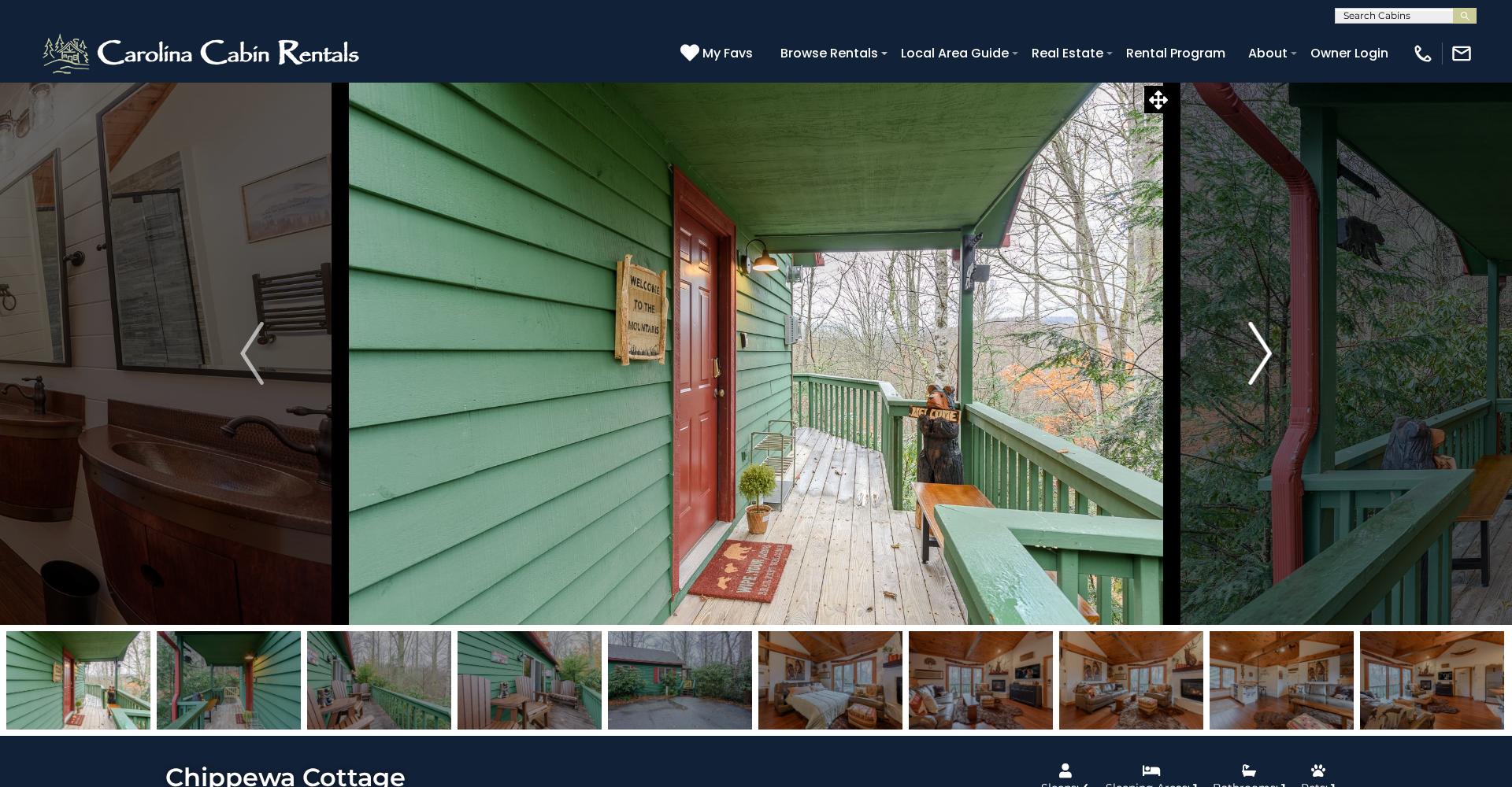
click at [1261, 354] on img "Next" at bounding box center [1259, 353] width 24 height 63
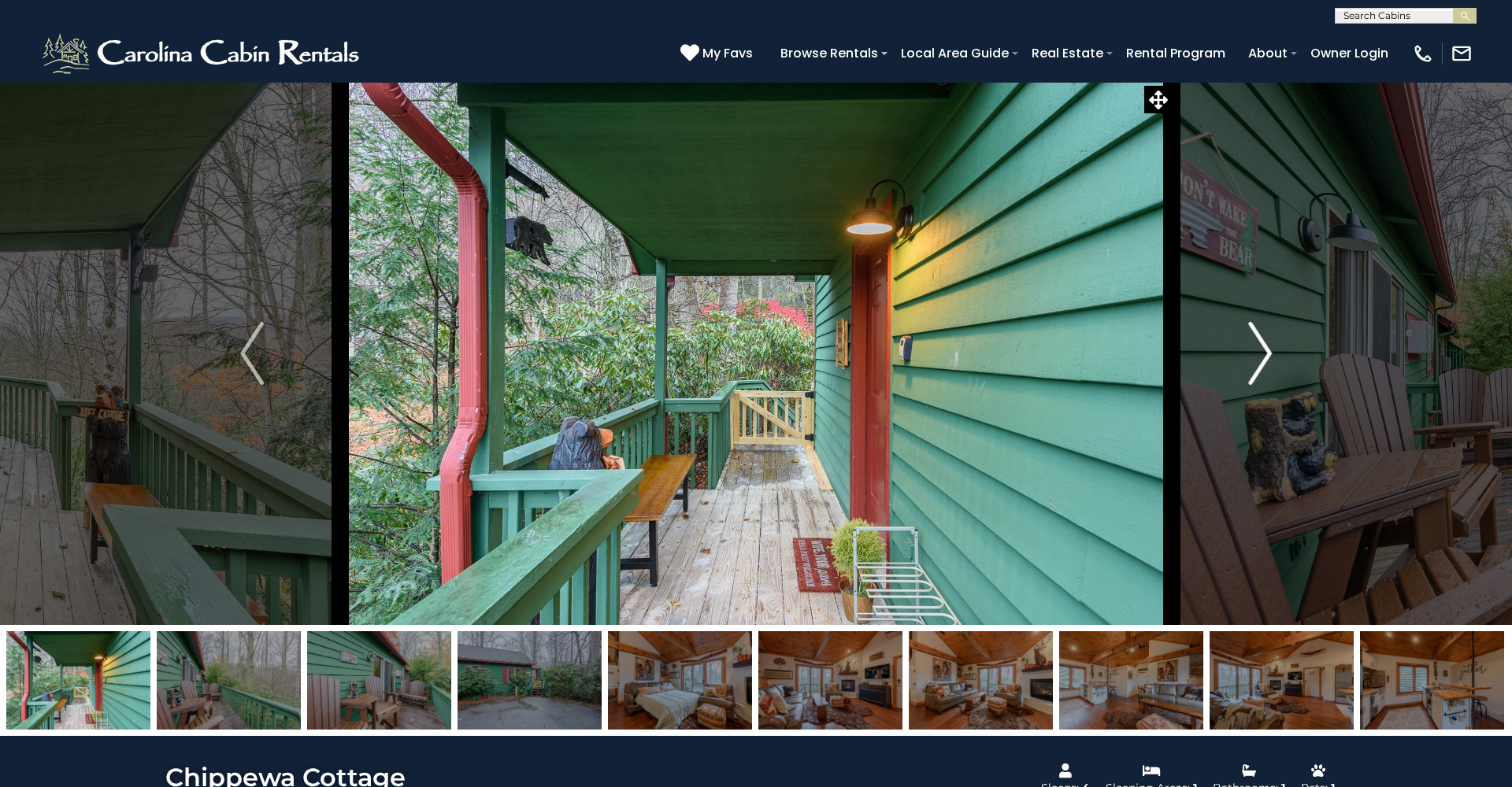
click at [1261, 354] on img "Next" at bounding box center [1259, 353] width 24 height 63
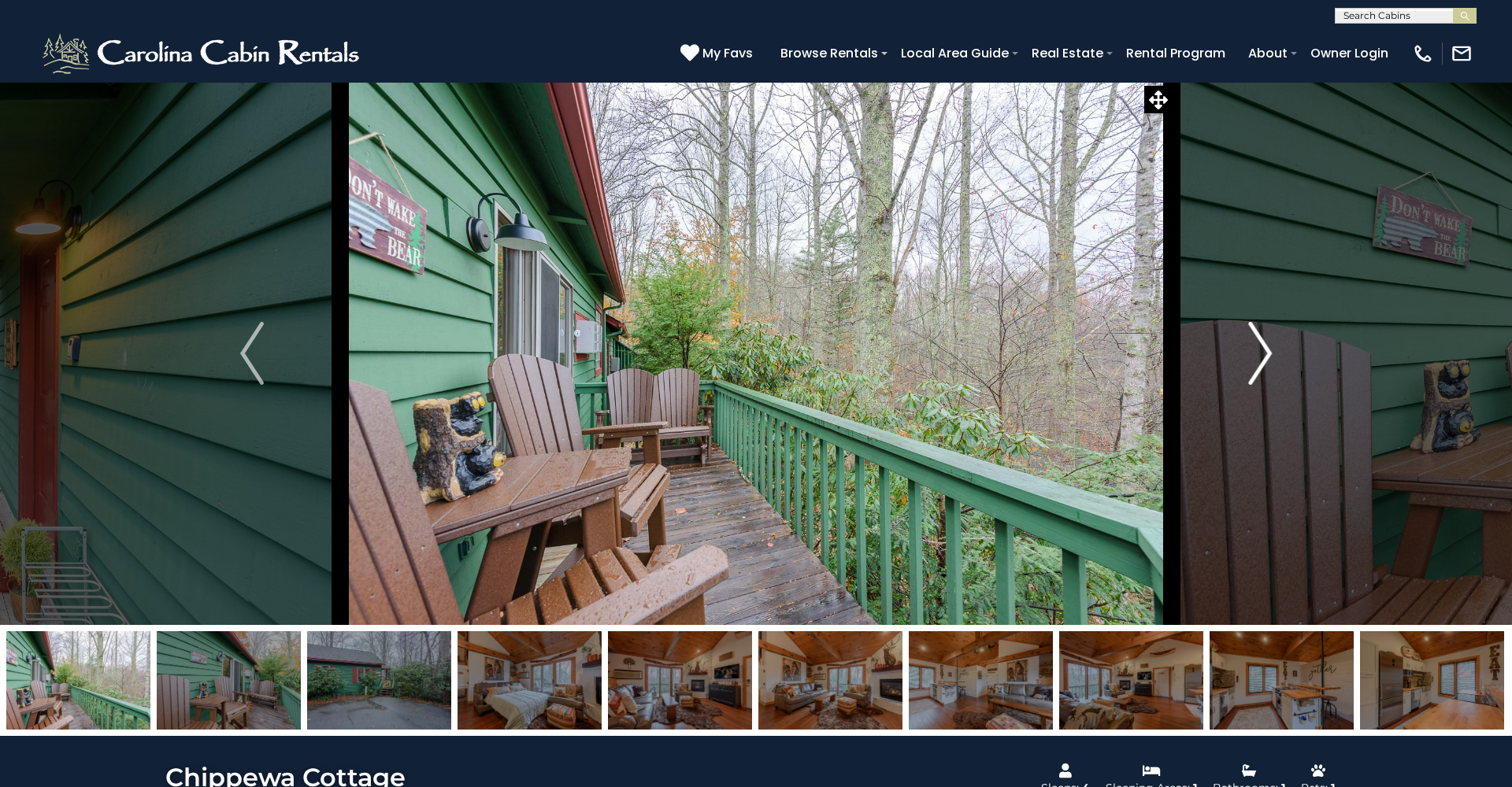
click at [1261, 354] on img "Next" at bounding box center [1259, 353] width 24 height 63
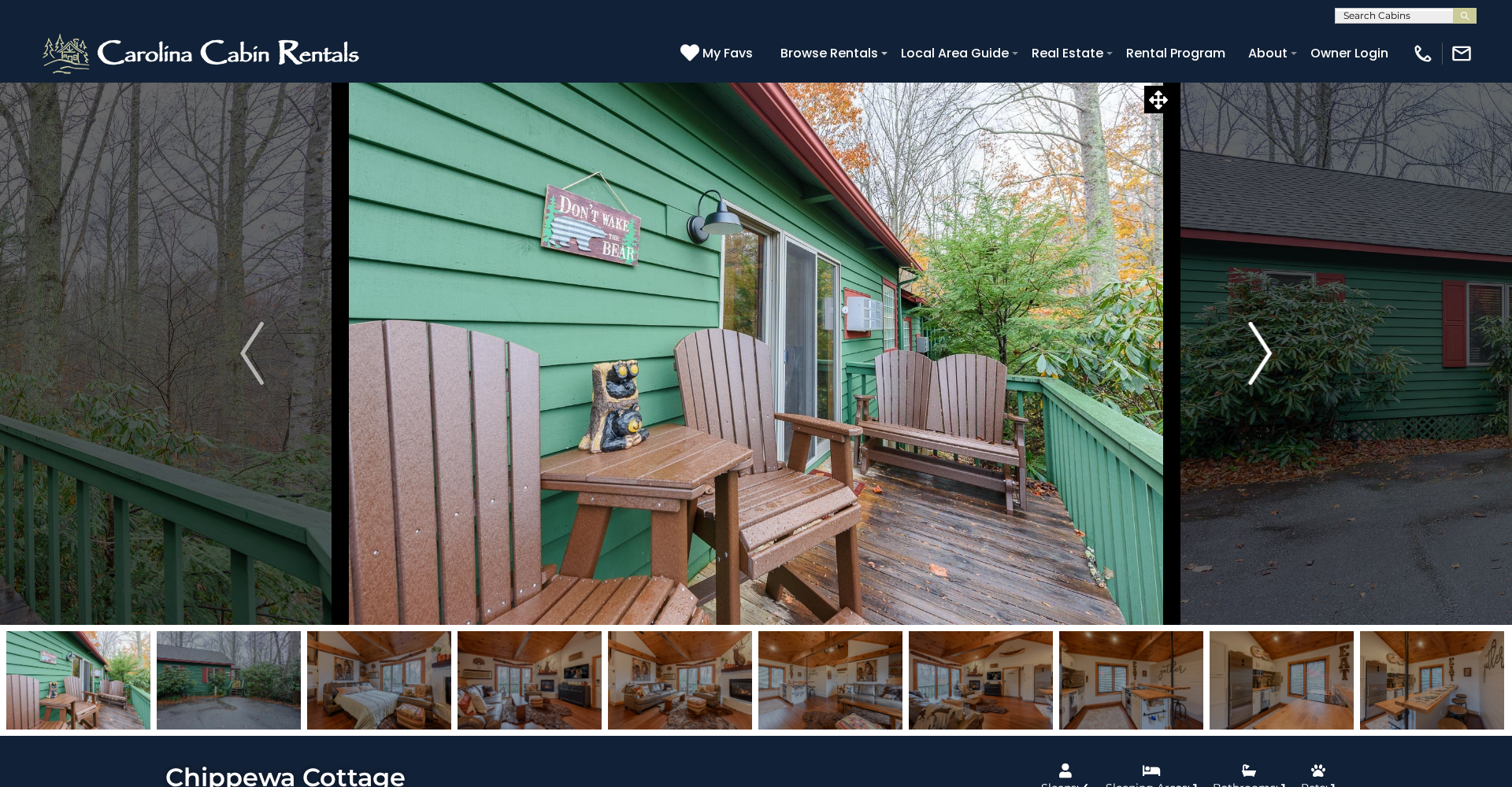
click at [1261, 354] on img "Next" at bounding box center [1259, 353] width 24 height 63
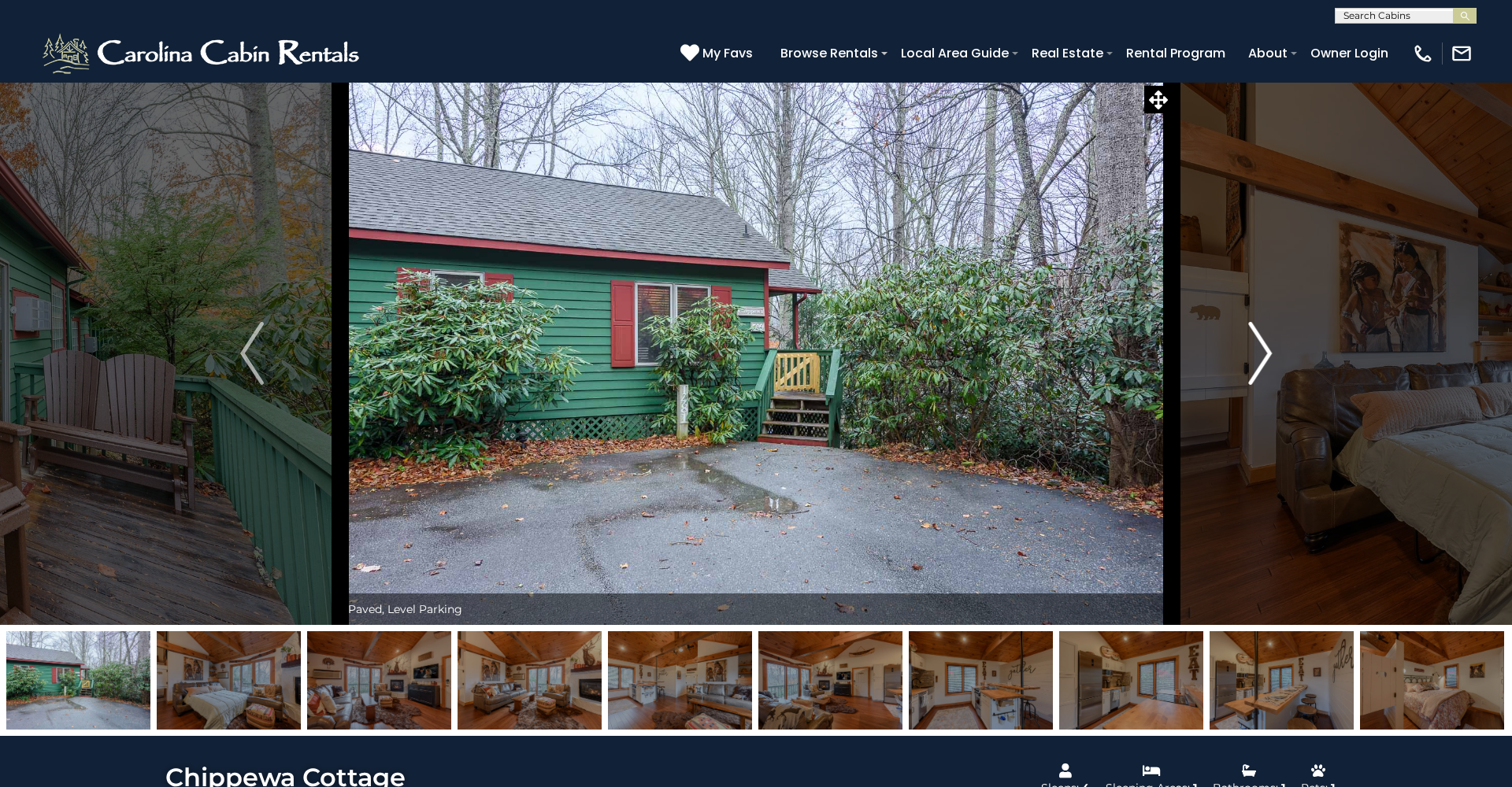
click at [1261, 354] on img "Next" at bounding box center [1259, 353] width 24 height 63
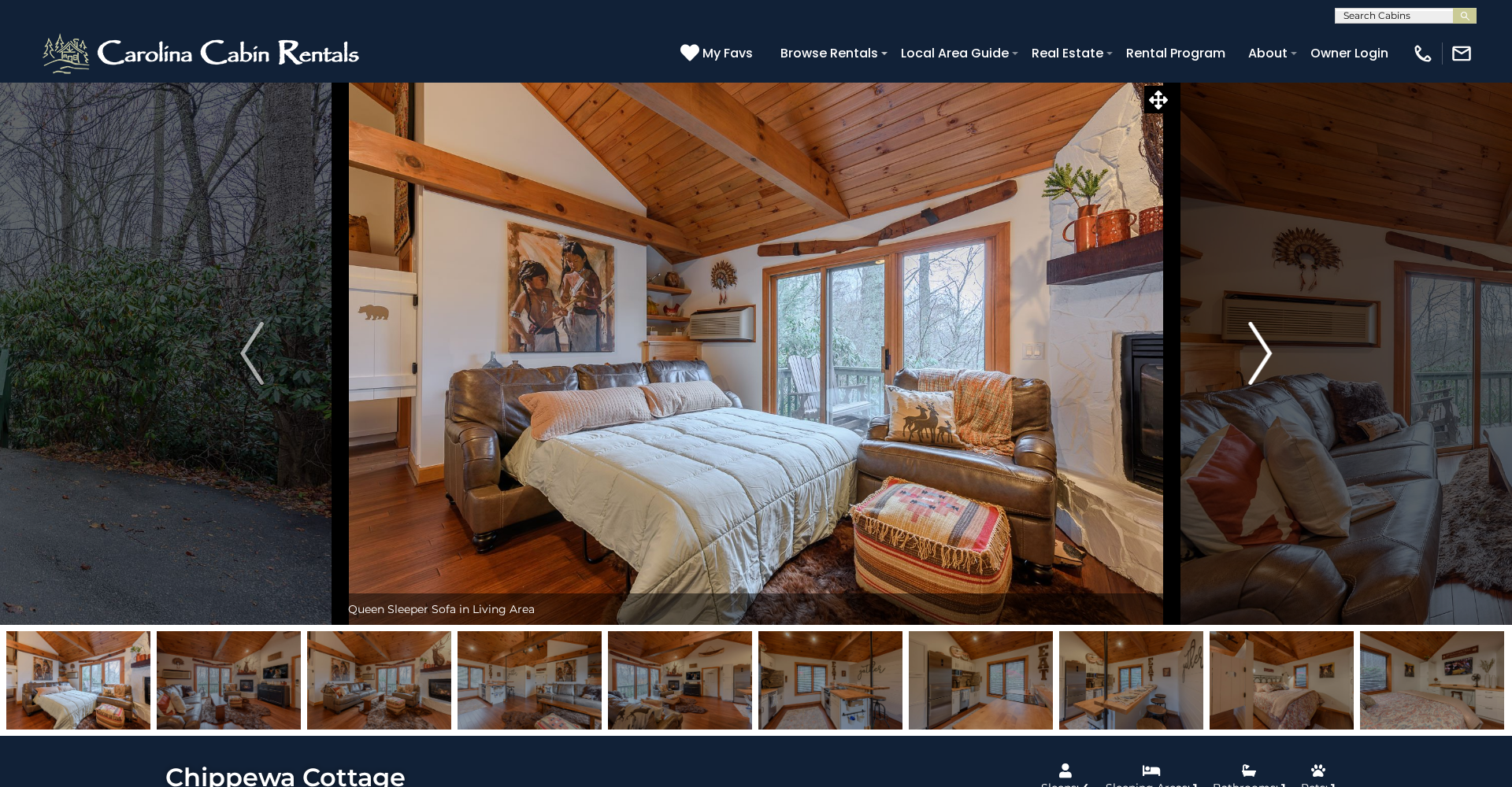
click at [1261, 354] on img "Next" at bounding box center [1259, 353] width 24 height 63
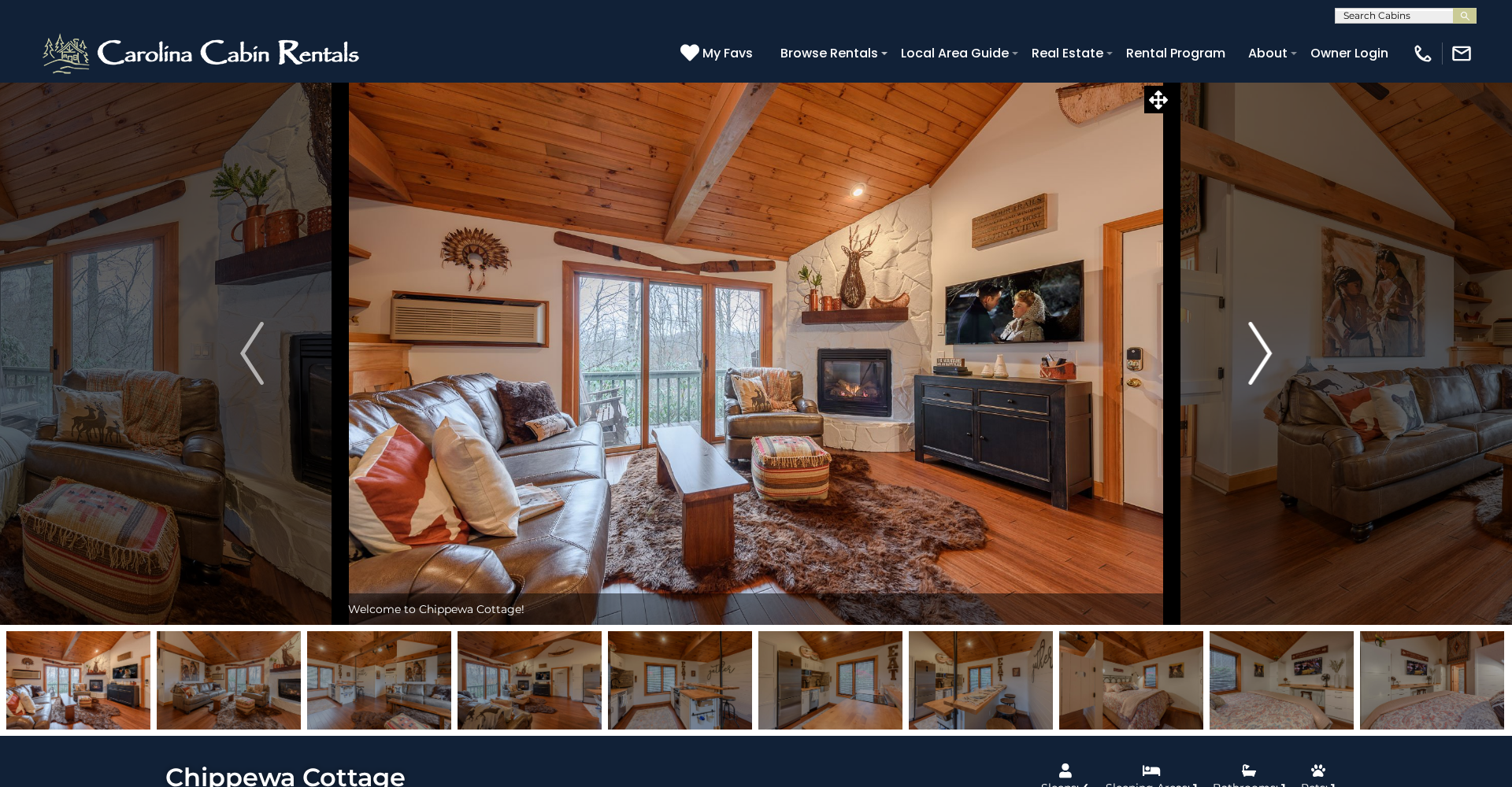
click at [1261, 354] on img "Next" at bounding box center [1259, 353] width 24 height 63
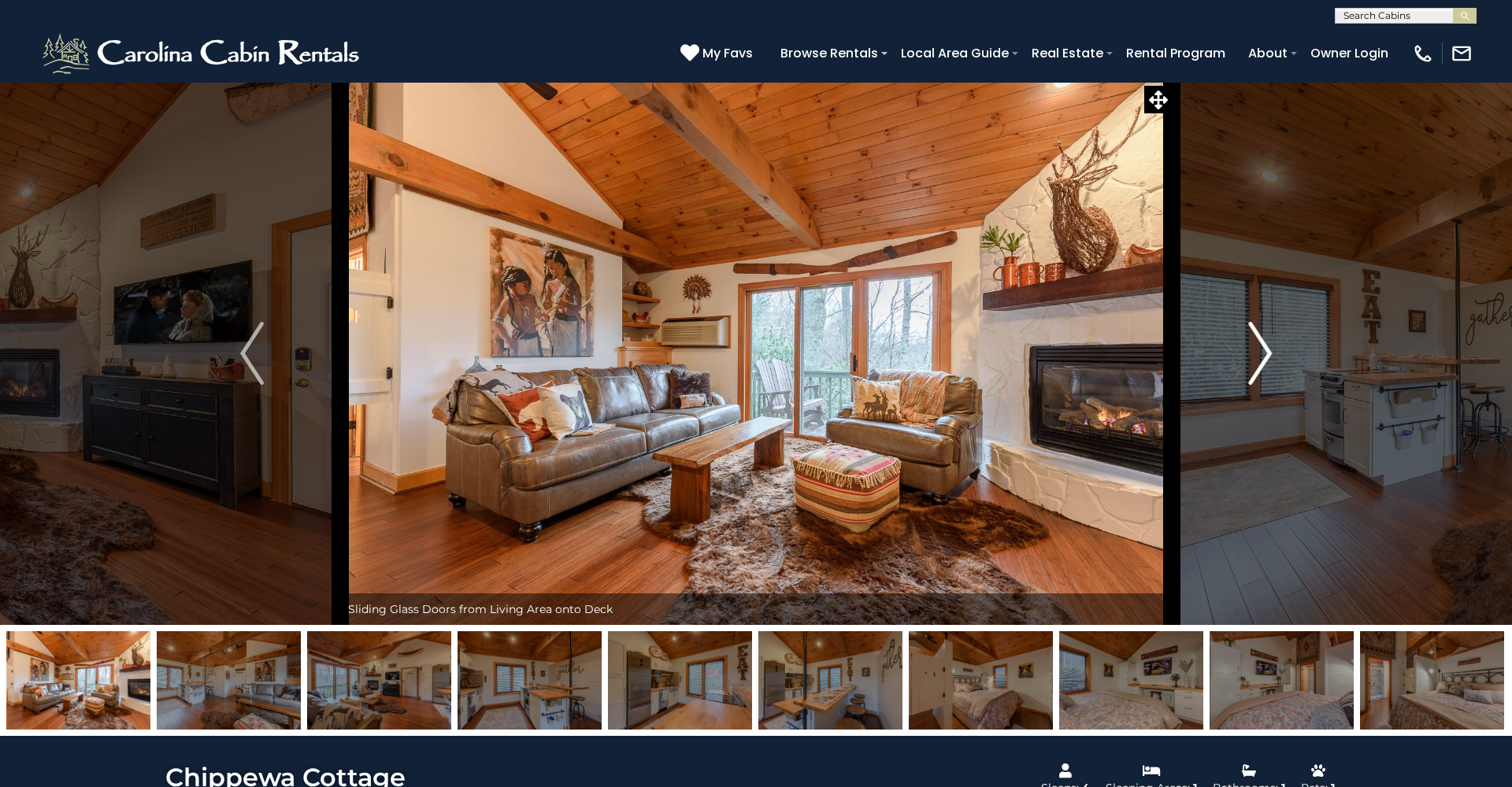
click at [1261, 354] on img "Next" at bounding box center [1259, 353] width 24 height 63
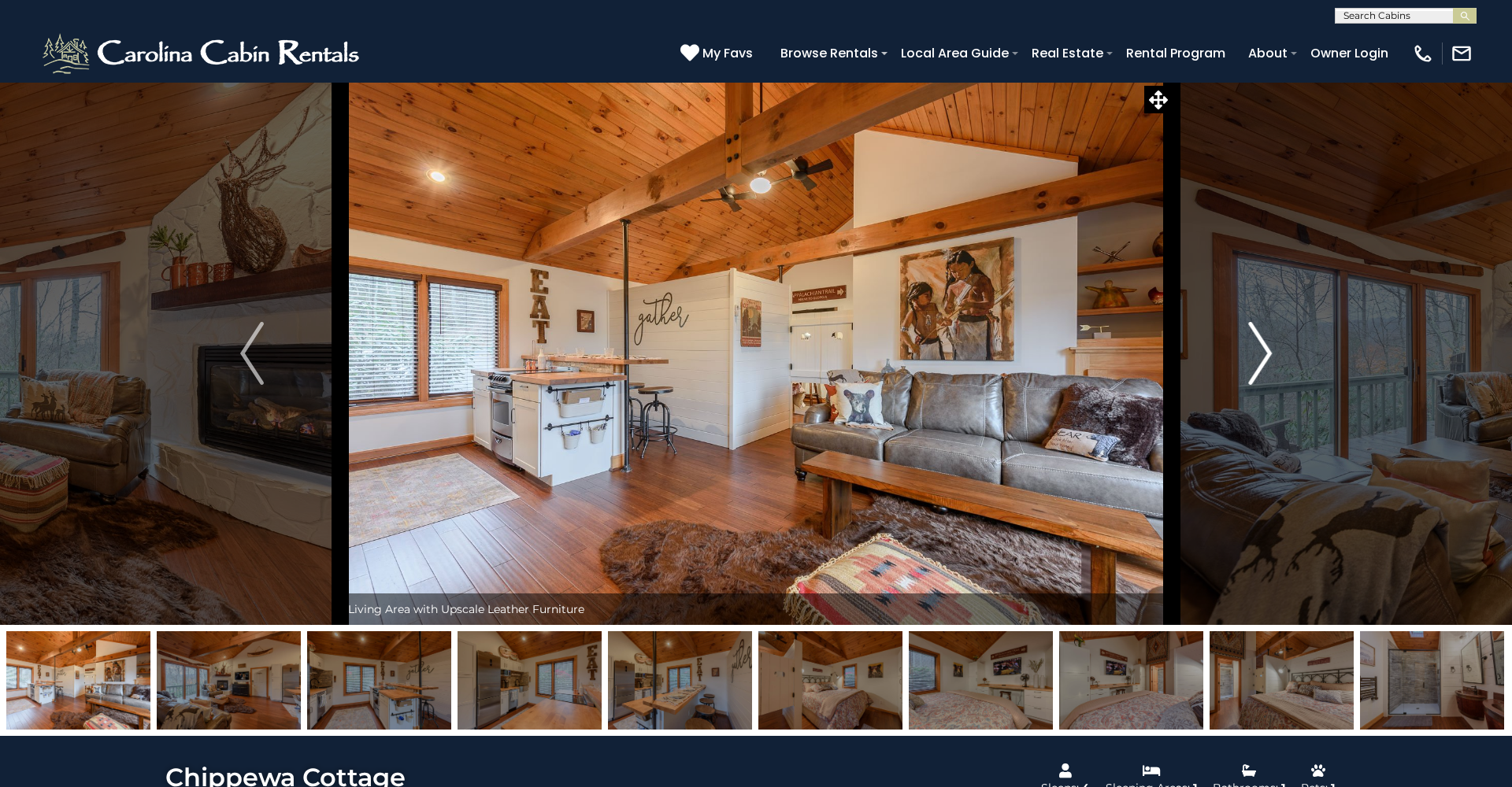
click at [1261, 354] on img "Next" at bounding box center [1259, 353] width 24 height 63
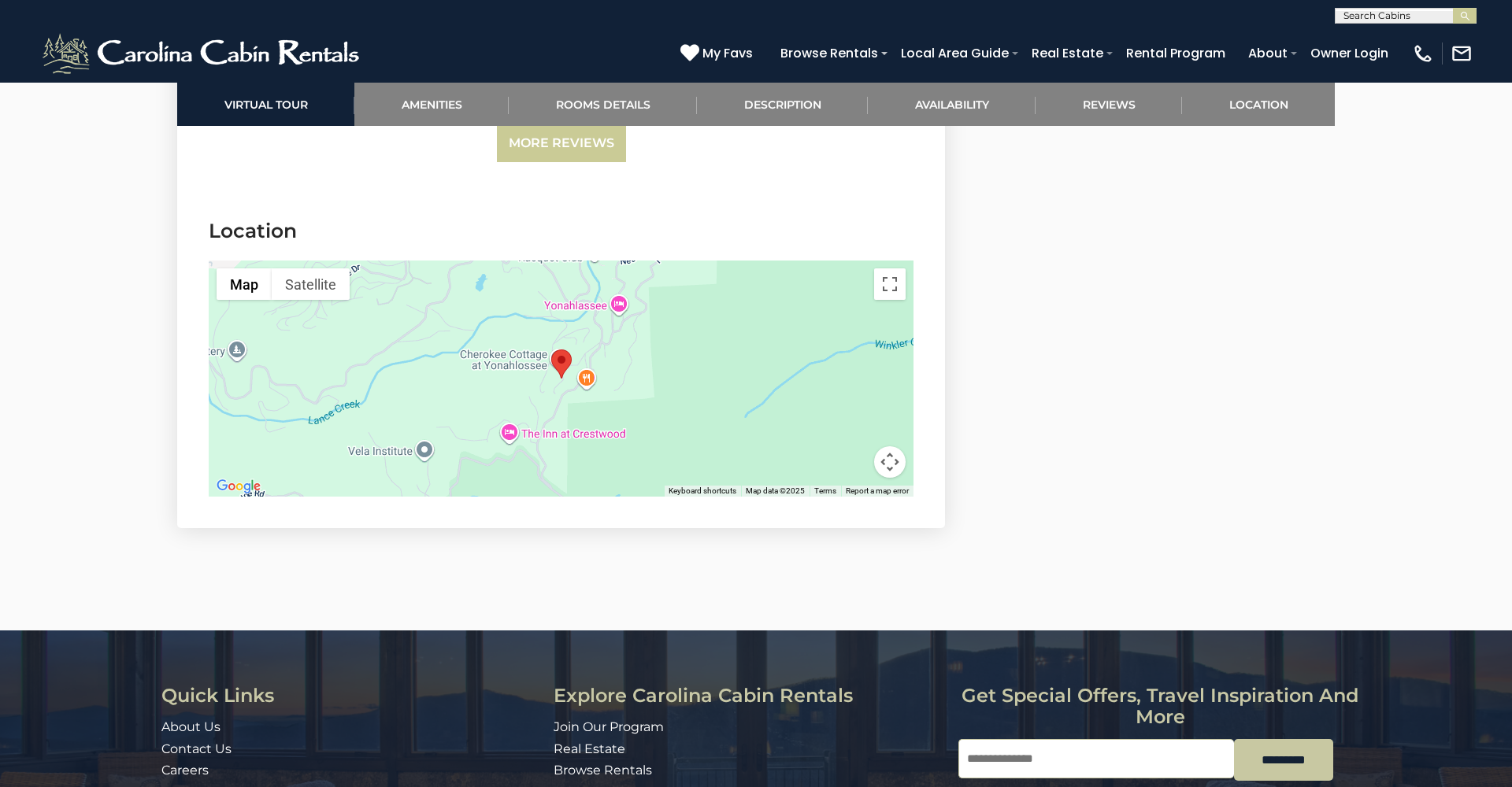
scroll to position [3587, 0]
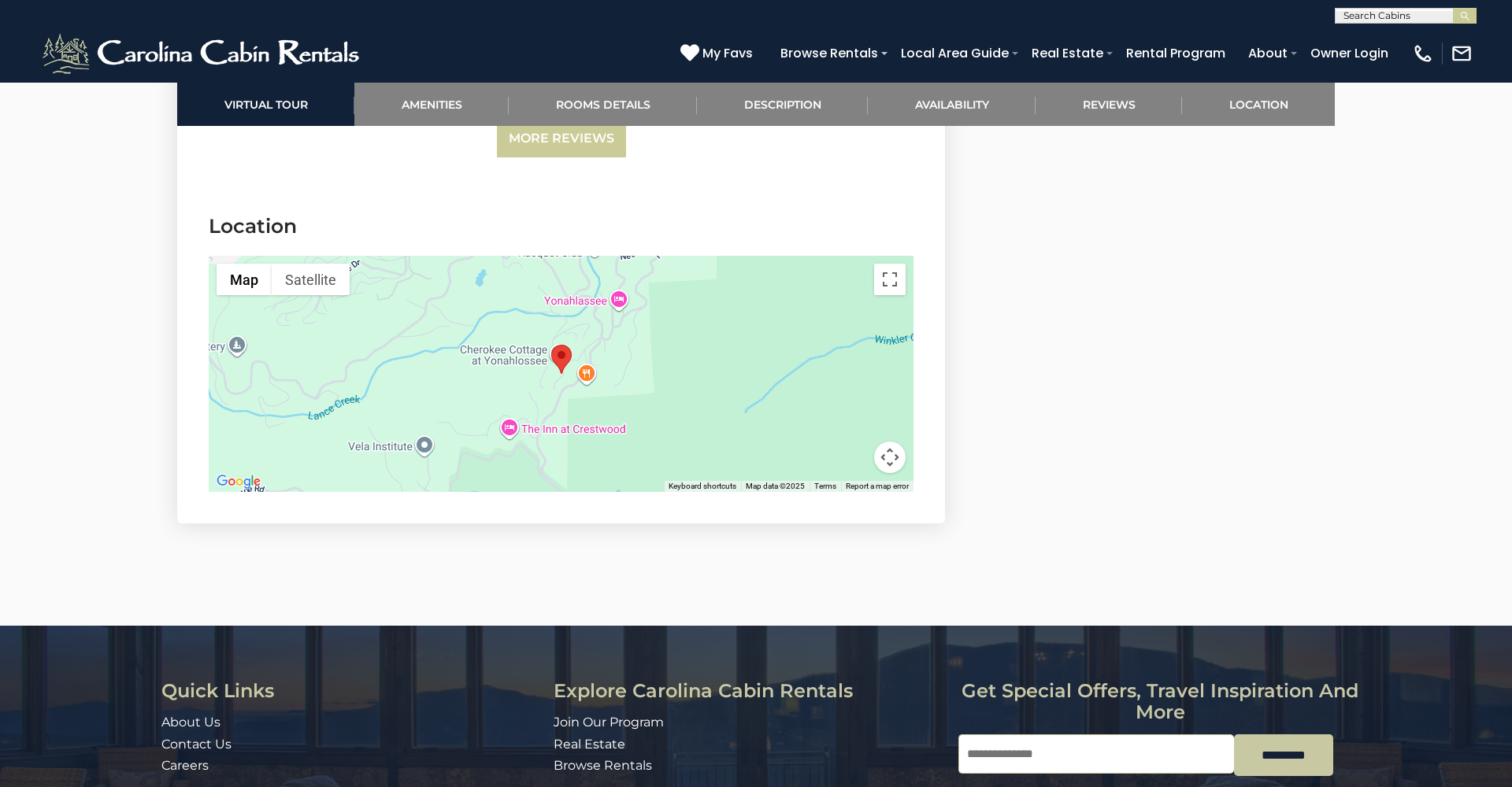
click at [465, 378] on div at bounding box center [561, 374] width 705 height 236
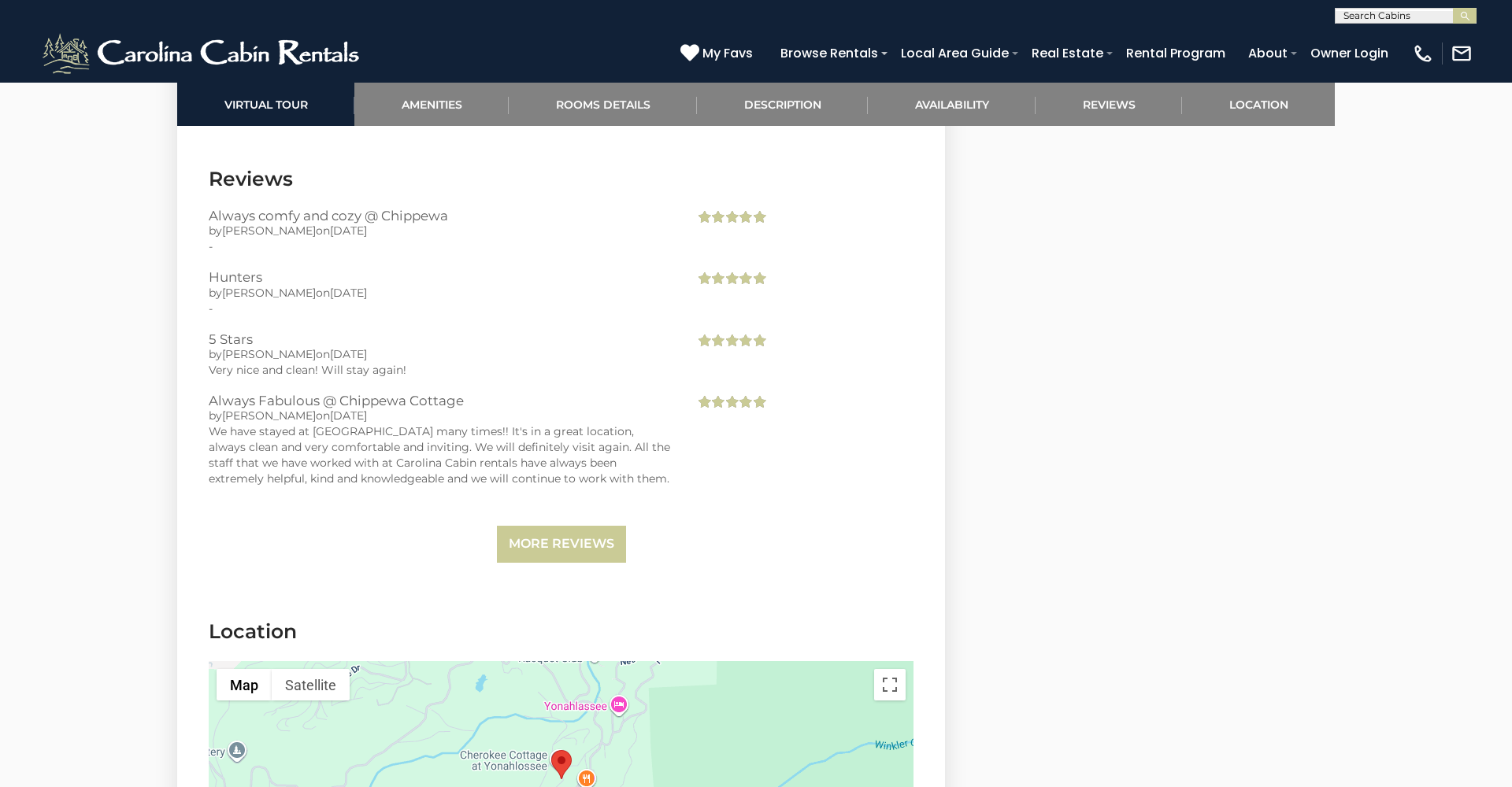
scroll to position [3181, 0]
select select "*"
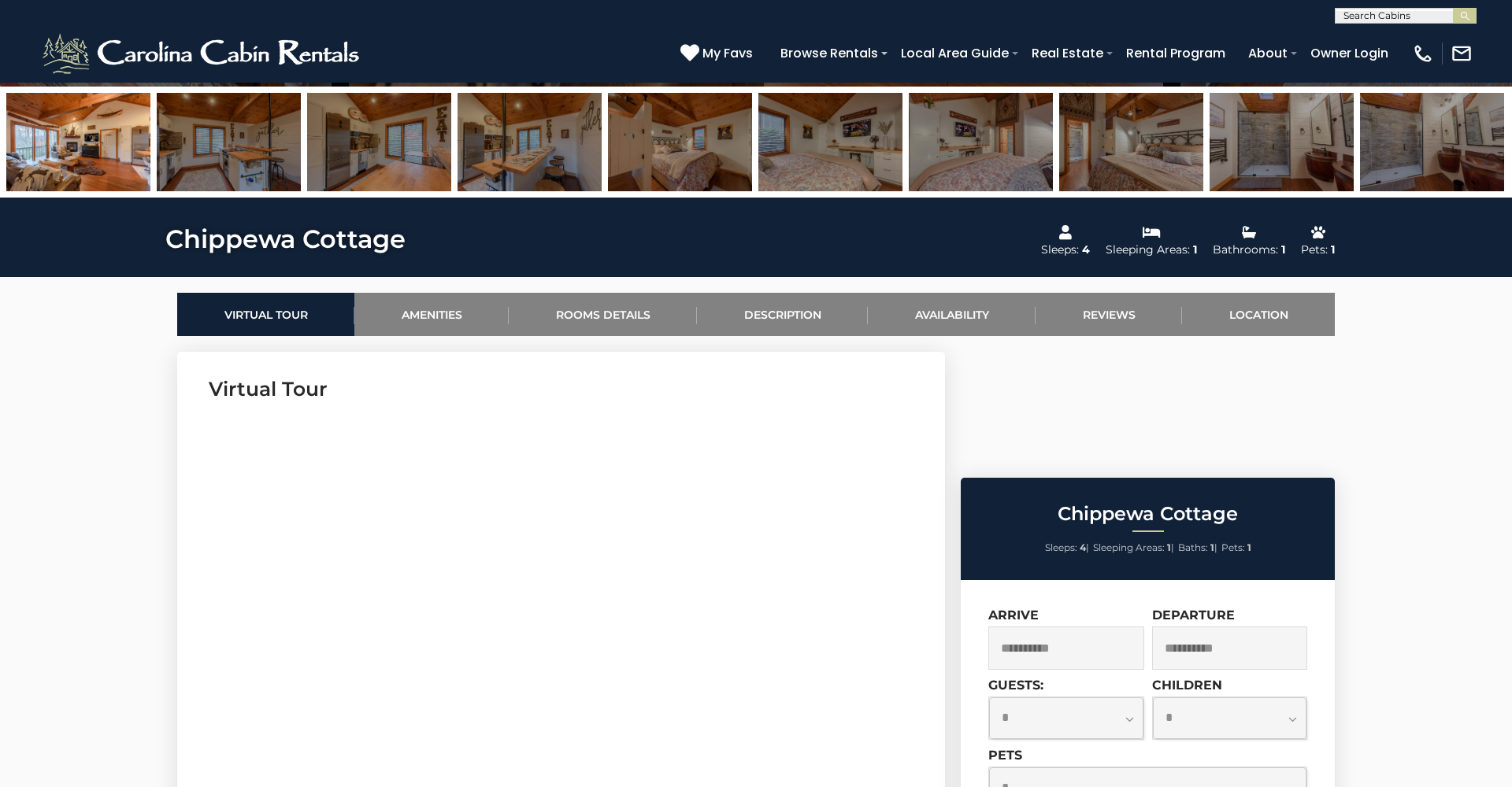
scroll to position [538, 0]
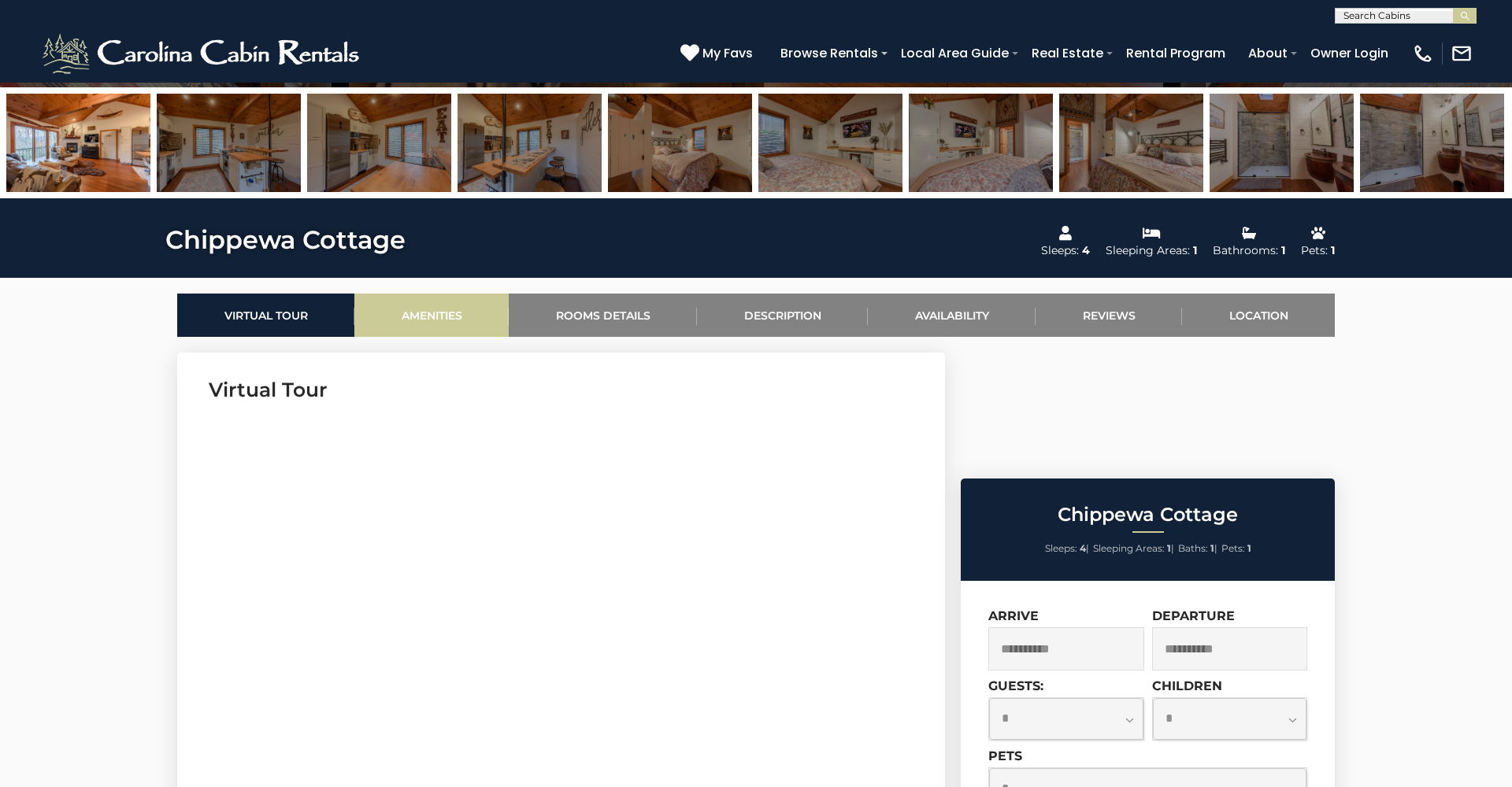
click at [426, 322] on link "Amenities" at bounding box center [431, 316] width 154 height 43
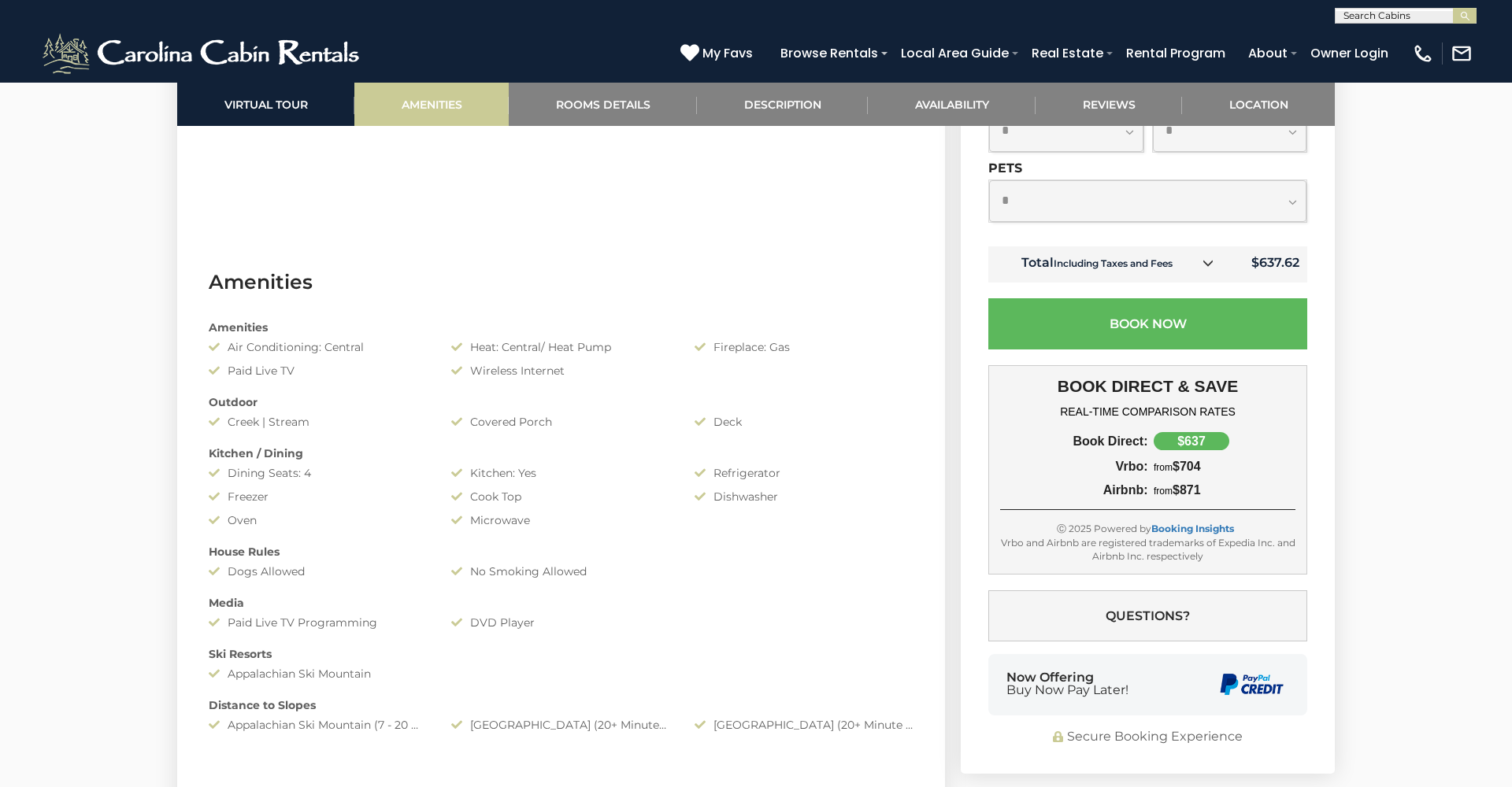
scroll to position [1252, 0]
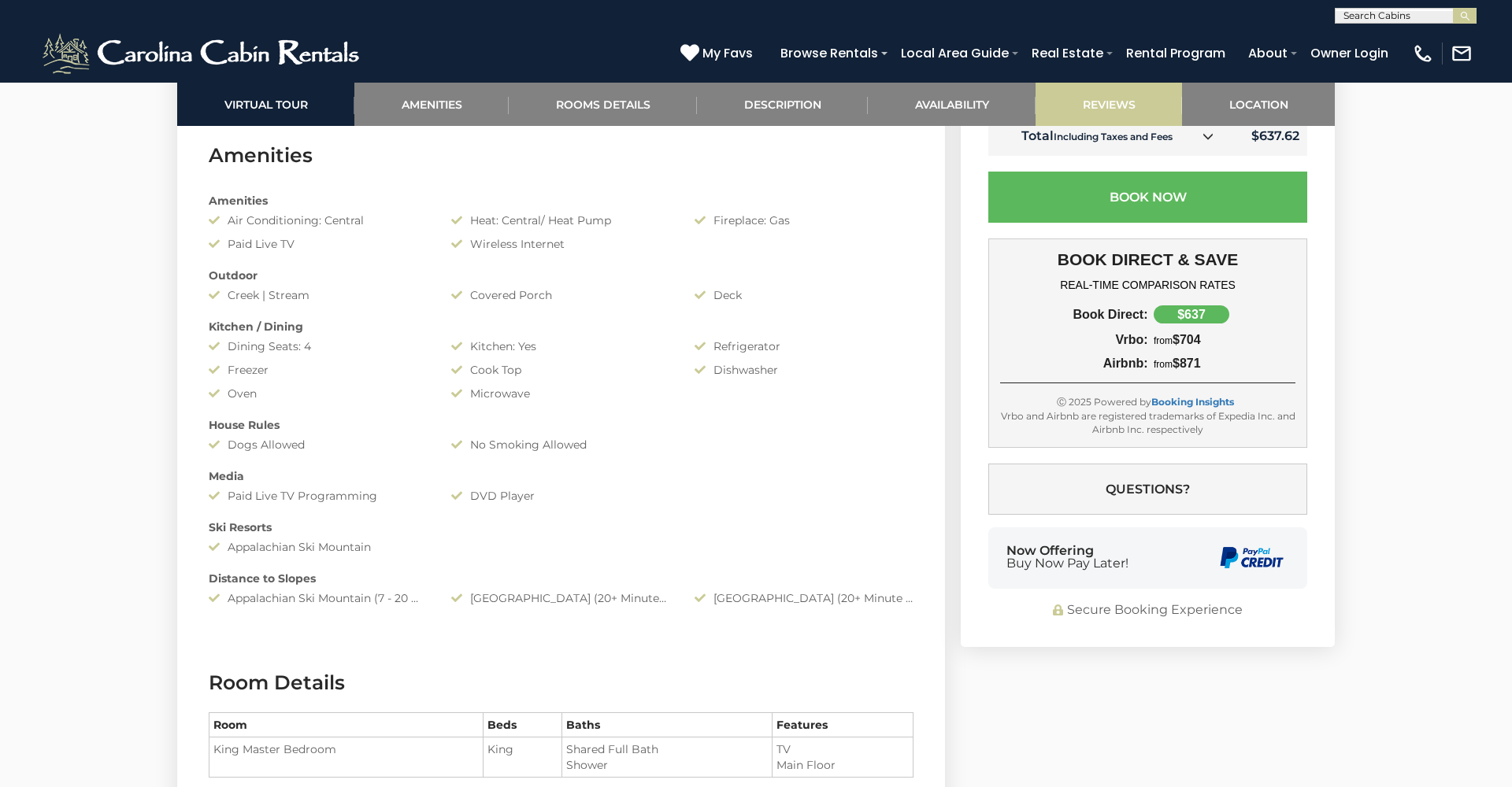
click at [1104, 96] on link "Reviews" at bounding box center [1108, 104] width 146 height 43
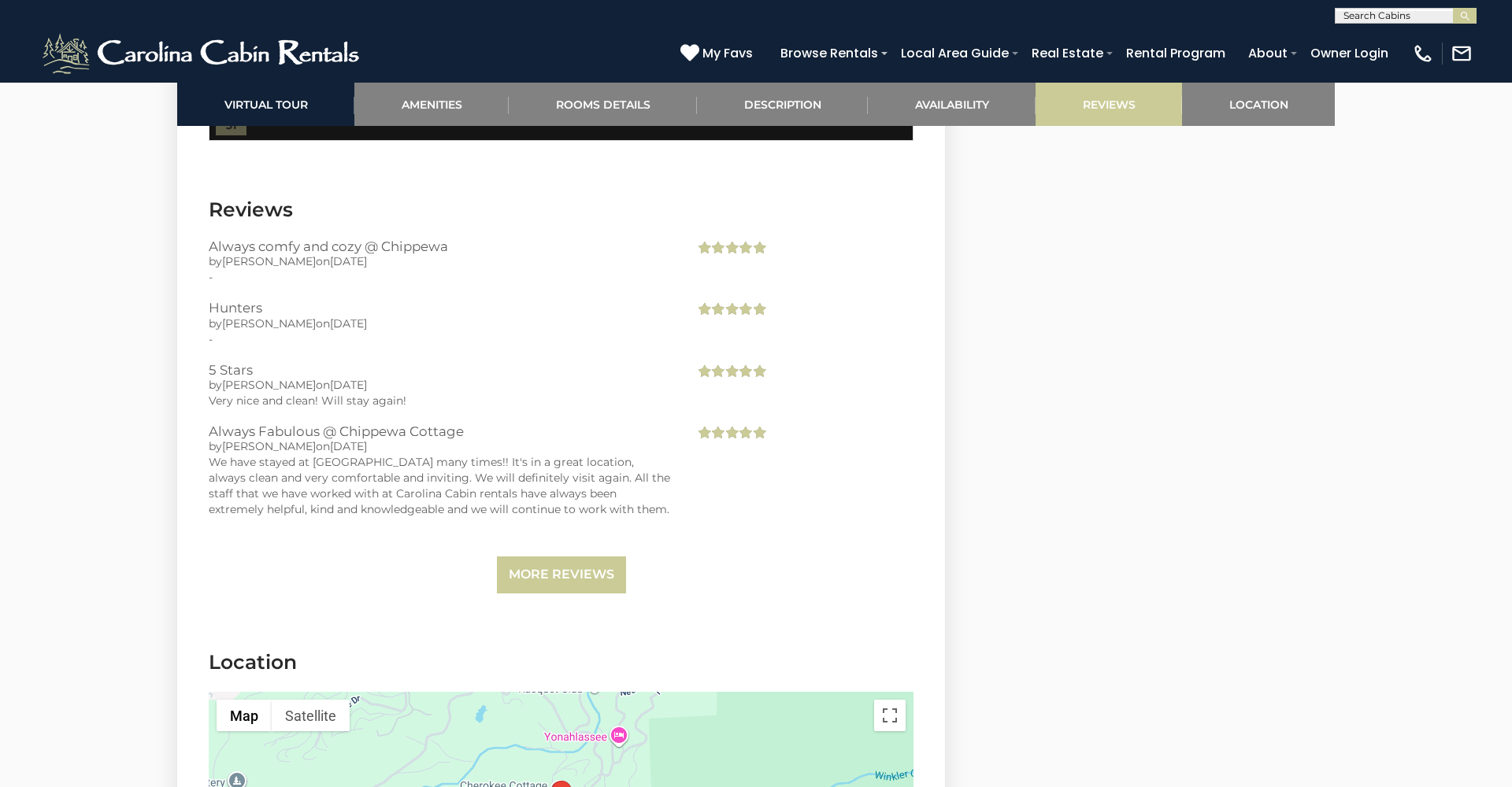
scroll to position [3182, 0]
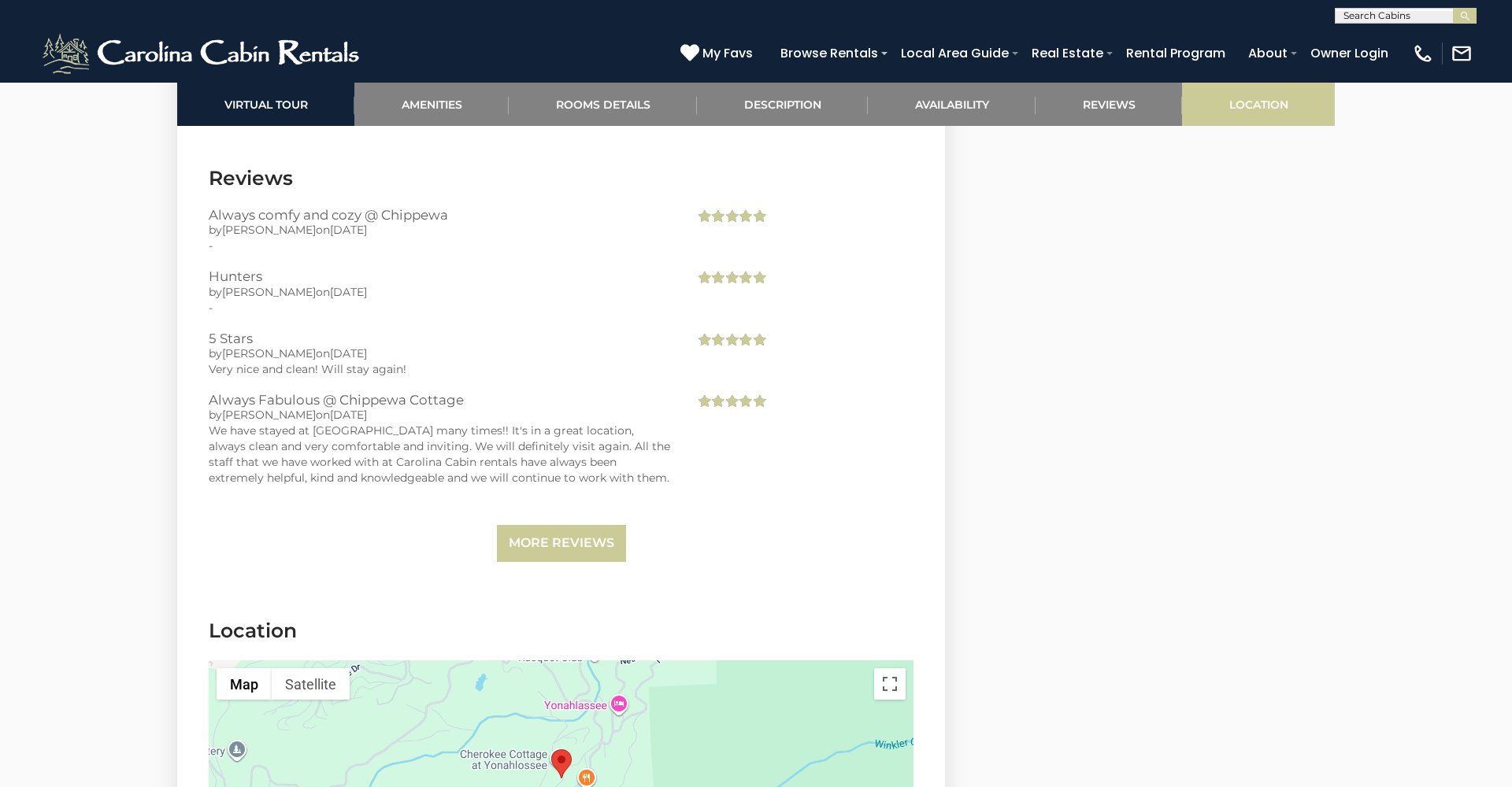
click at [1268, 94] on link "Location" at bounding box center [1259, 104] width 153 height 43
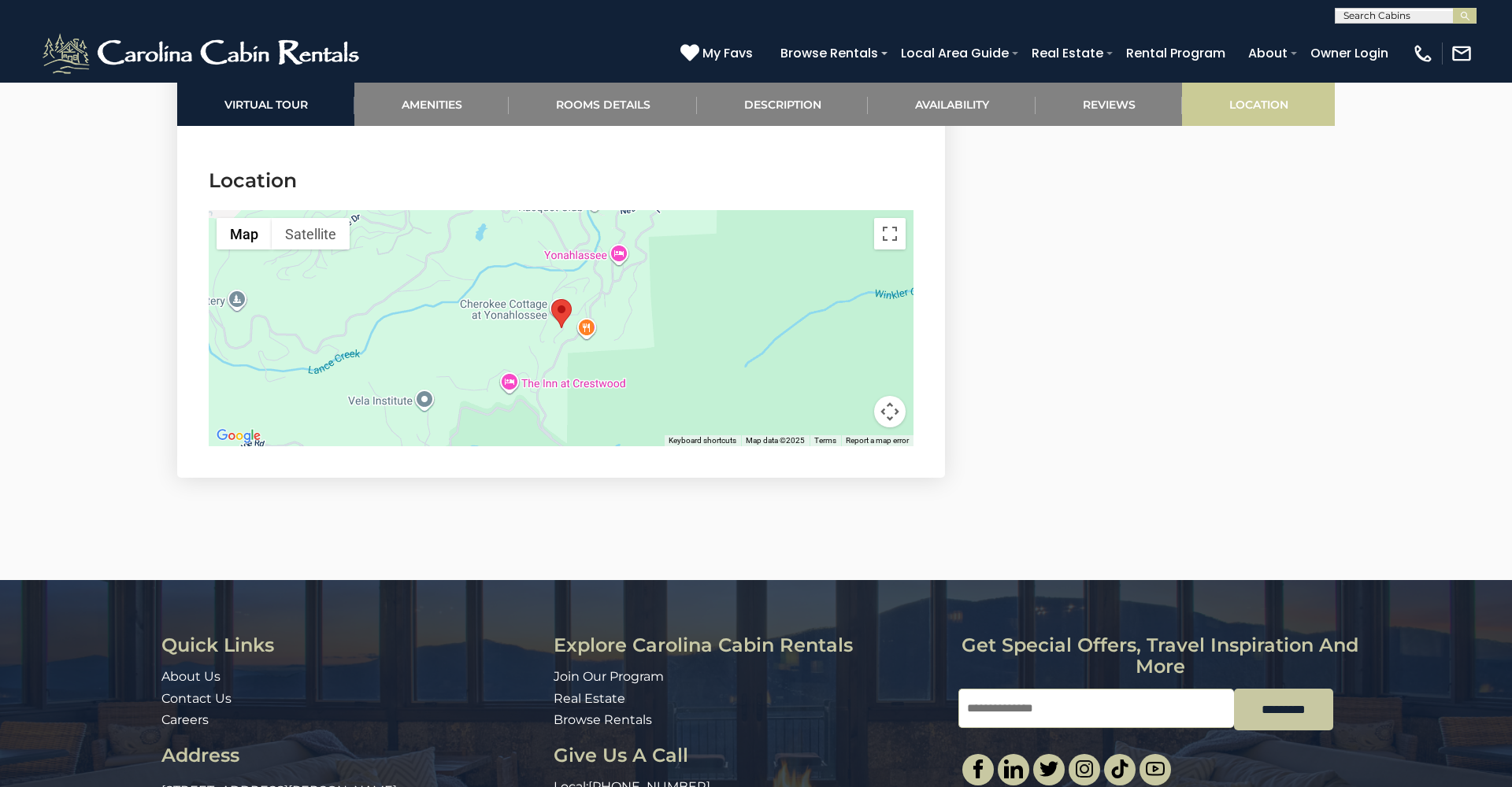
scroll to position [3634, 0]
click at [723, 266] on div at bounding box center [561, 328] width 705 height 236
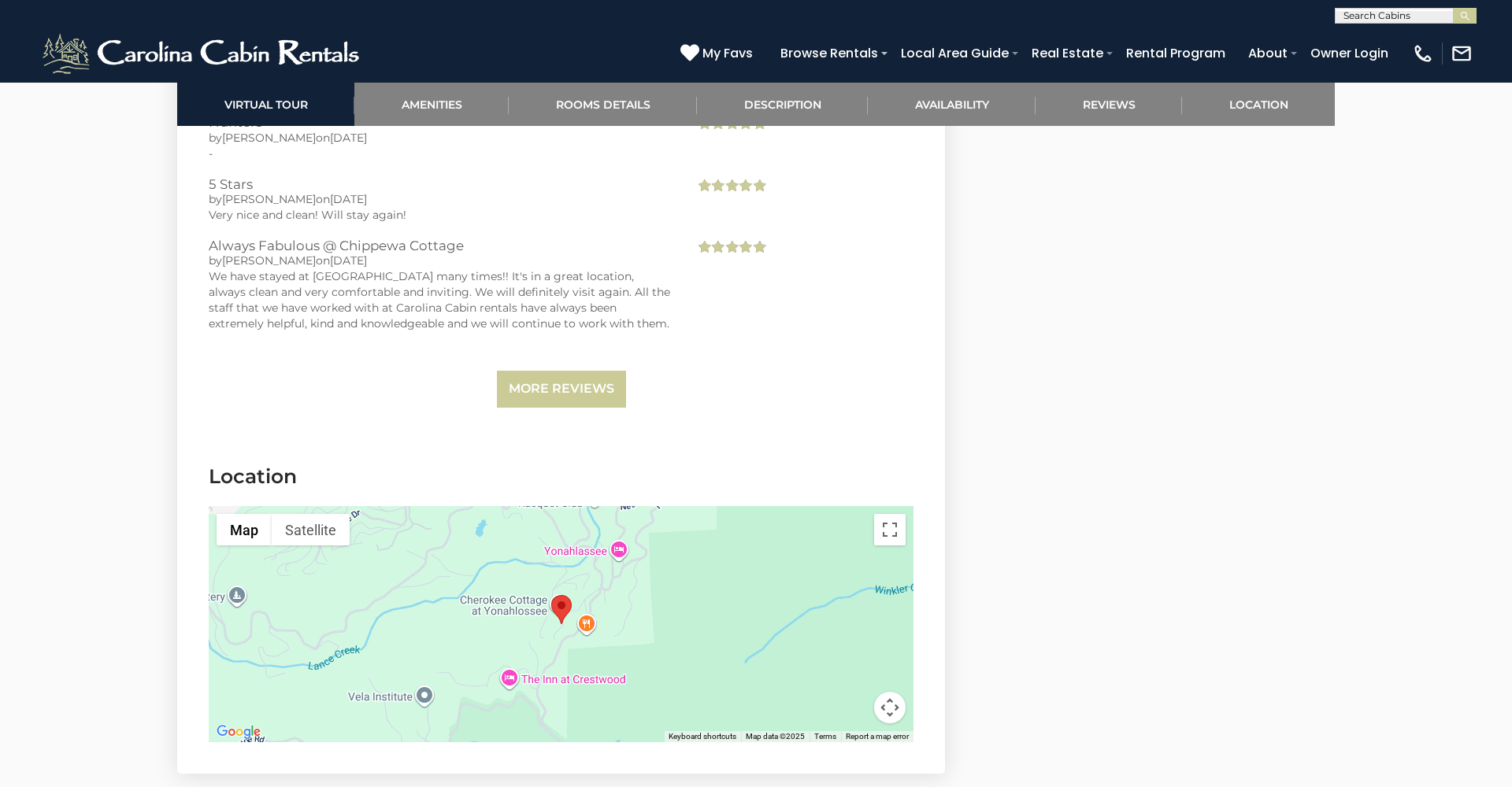
scroll to position [3337, 0]
